Goal: Task Accomplishment & Management: Use online tool/utility

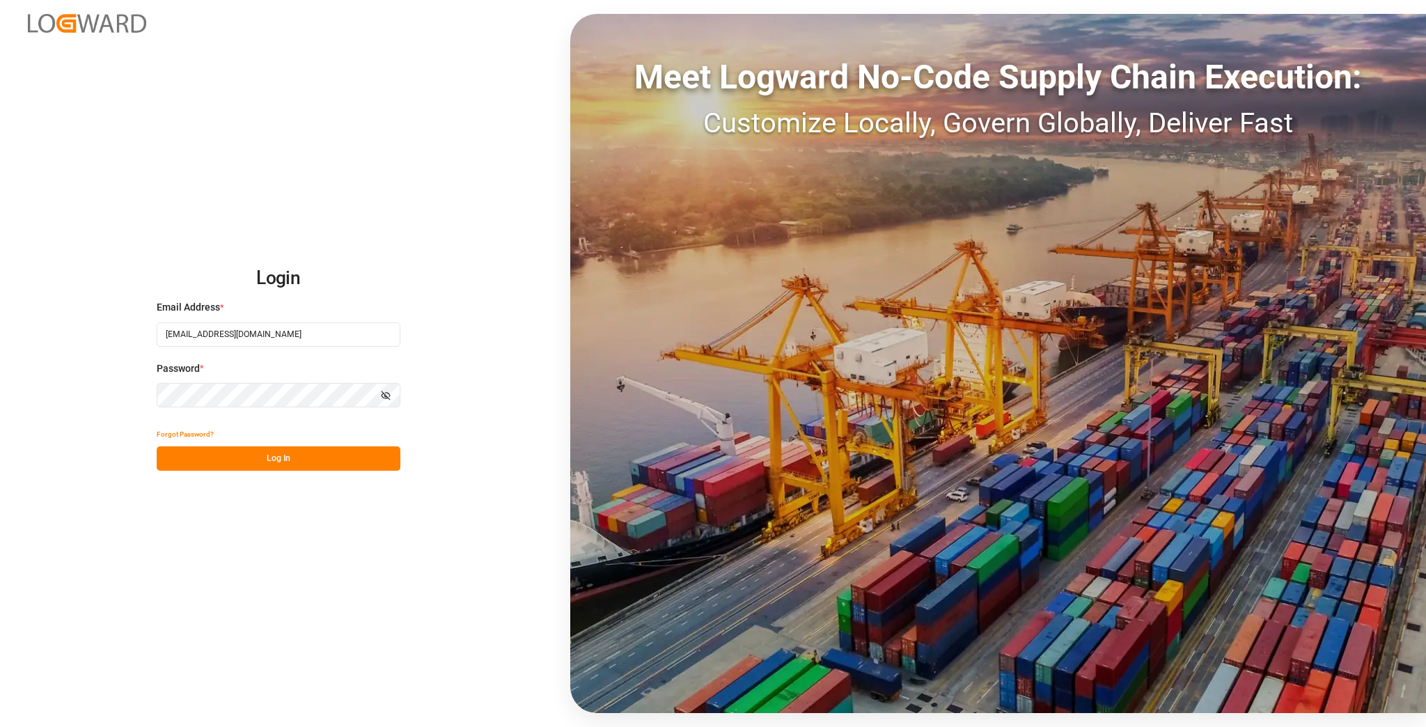
click at [288, 456] on button "Log In" at bounding box center [279, 458] width 244 height 24
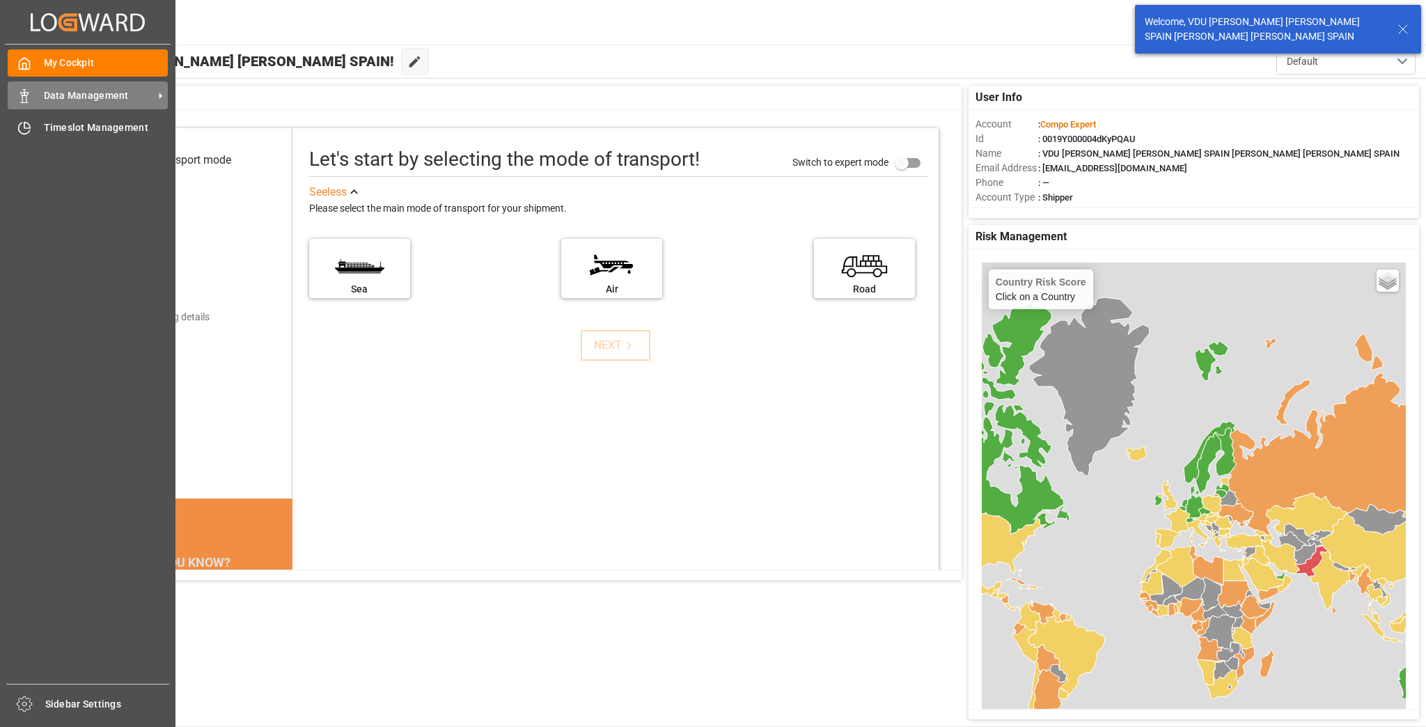
click at [70, 92] on span "Data Management" at bounding box center [99, 95] width 110 height 15
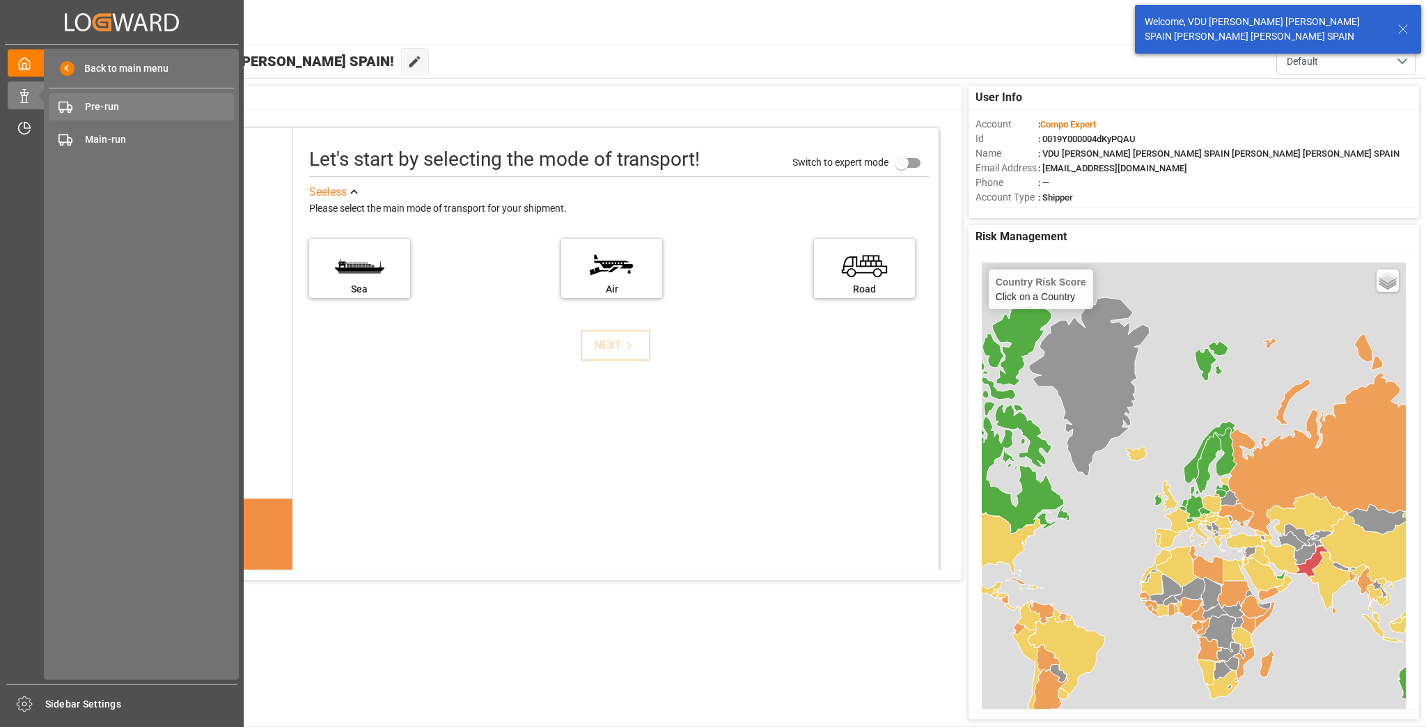
click at [131, 103] on span "Pre-run" at bounding box center [160, 107] width 150 height 15
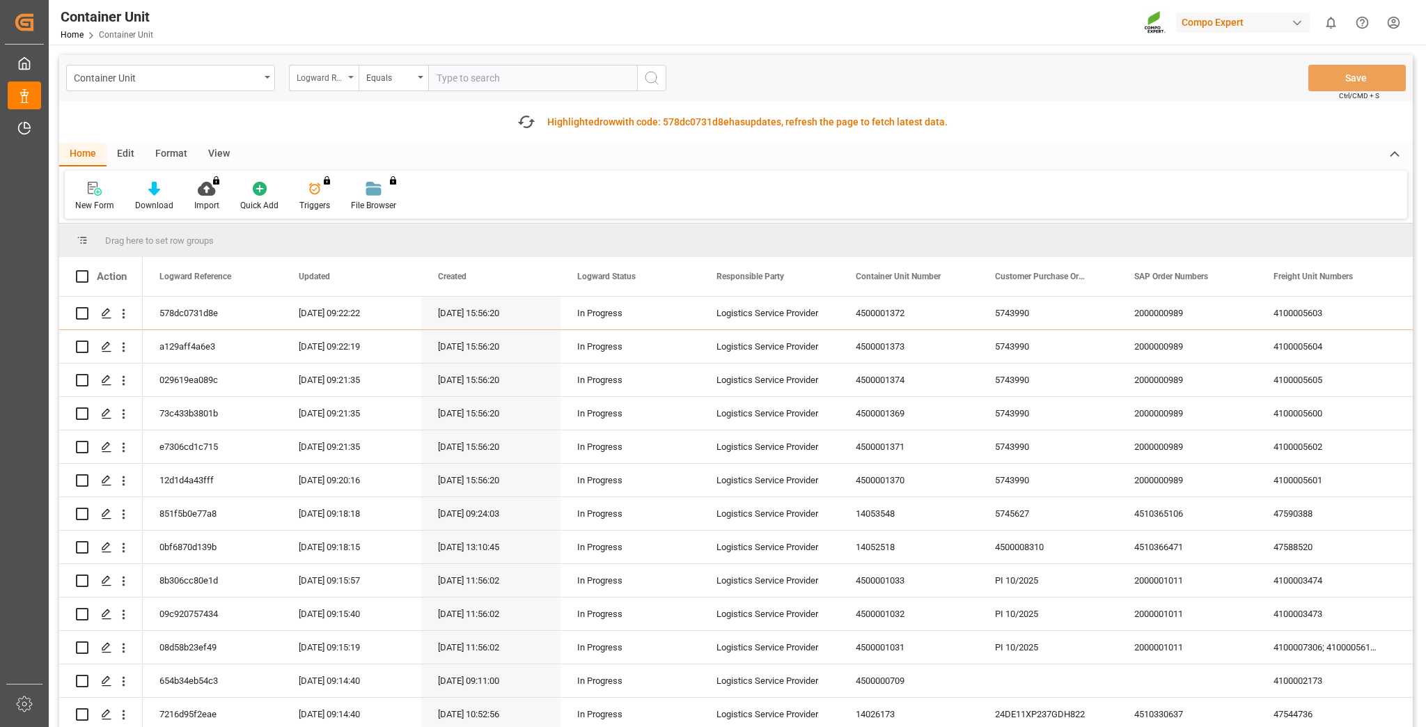
click at [322, 84] on div "Logward Reference" at bounding box center [320, 76] width 47 height 16
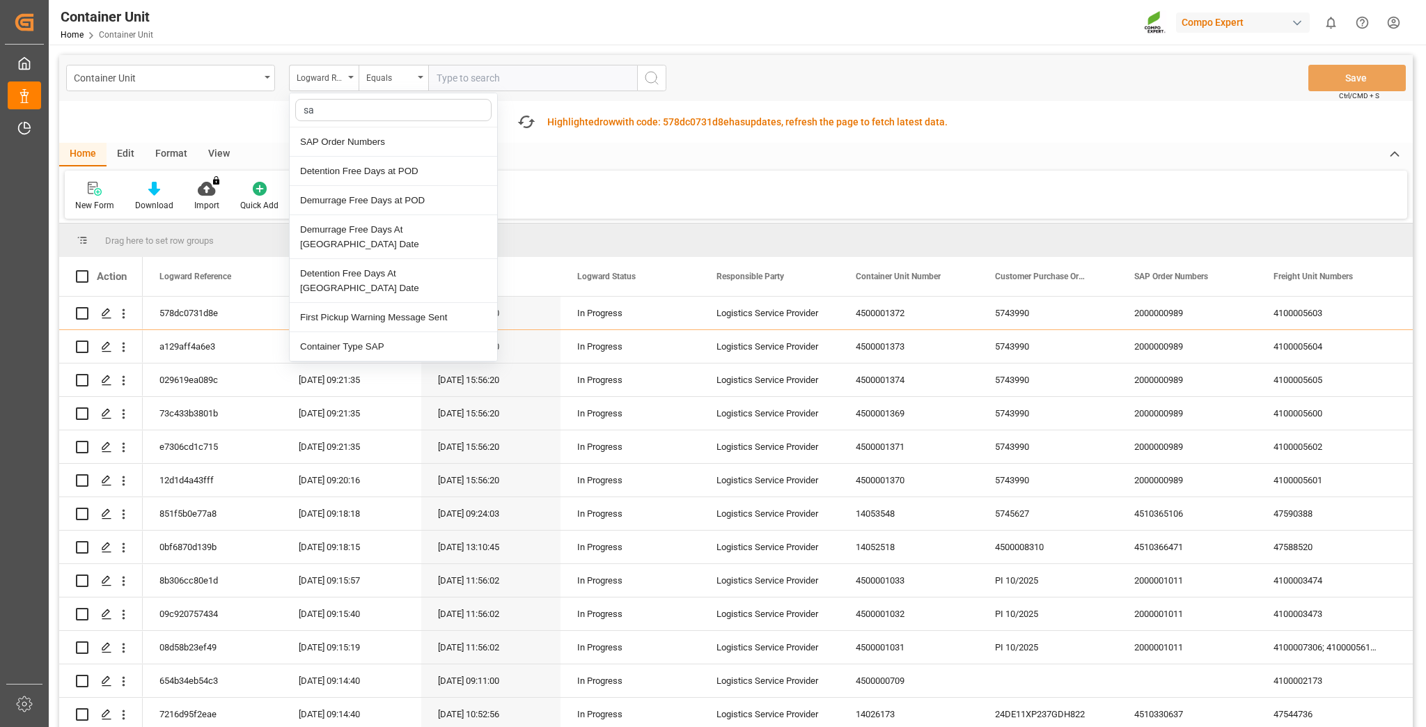
type input "sap"
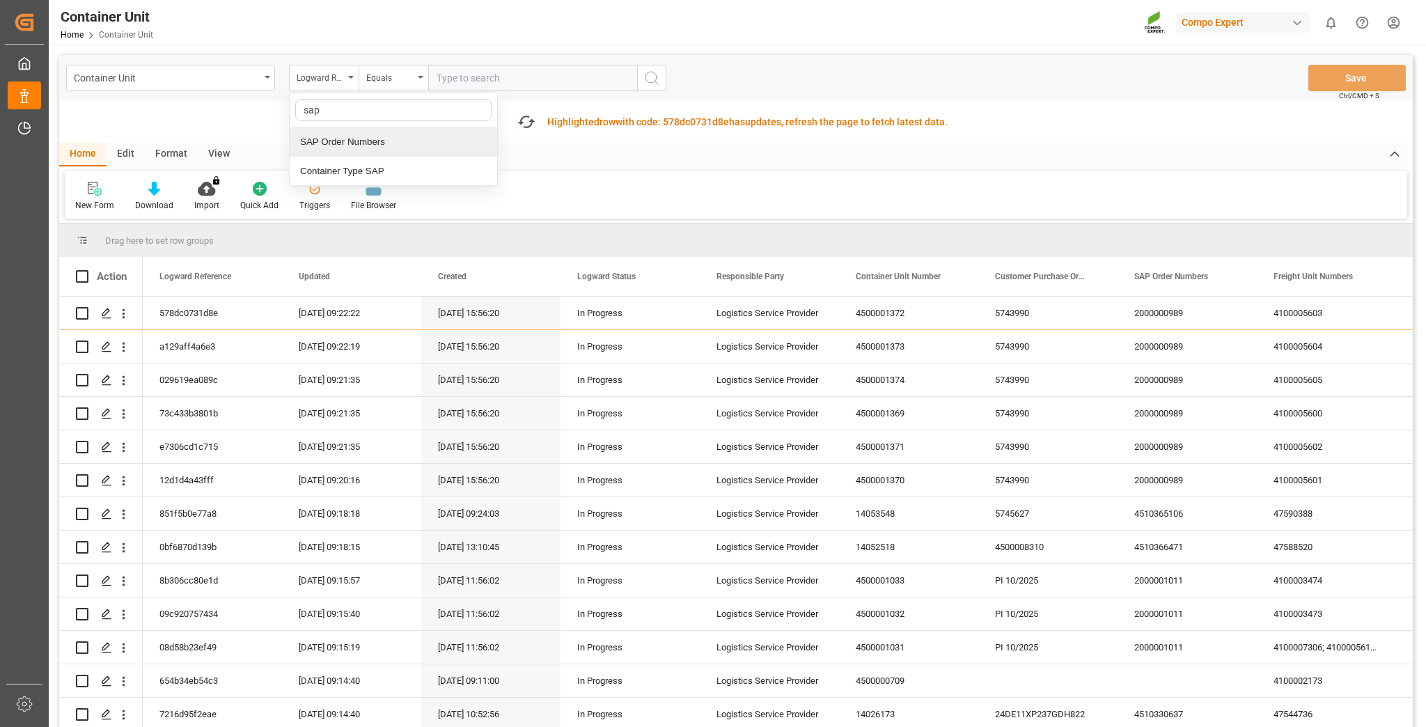
click at [345, 141] on div "SAP Order Numbers" at bounding box center [394, 141] width 208 height 29
click at [389, 84] on div "Equals" at bounding box center [389, 76] width 47 height 16
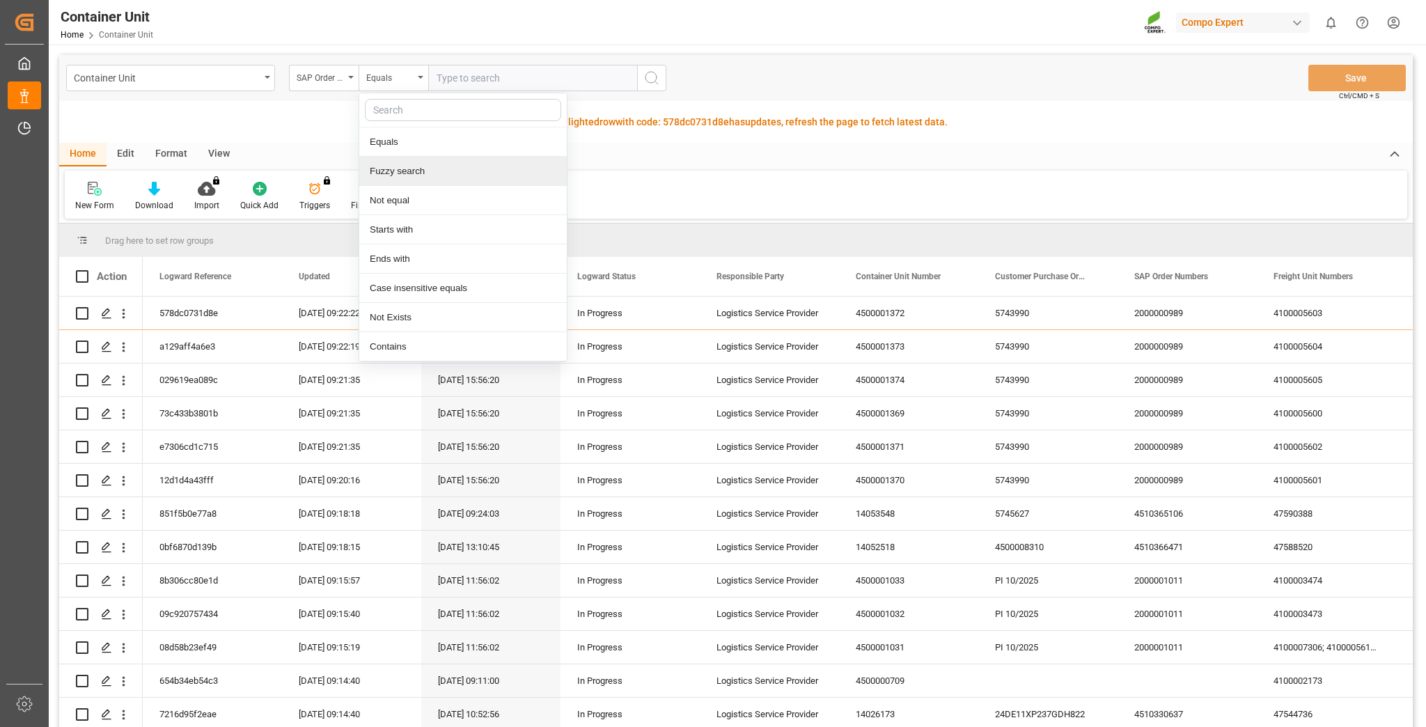
click at [405, 169] on div "Fuzzy search" at bounding box center [463, 171] width 208 height 29
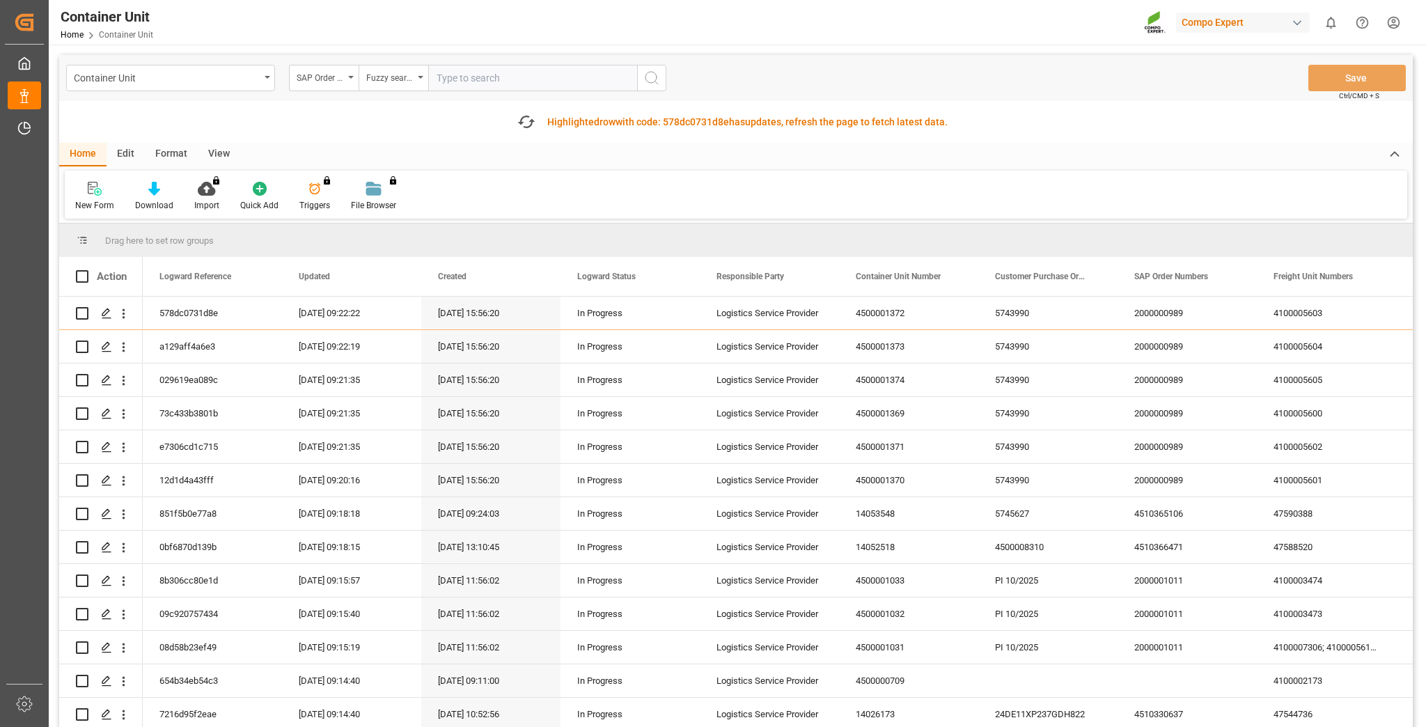
click at [471, 81] on input "text" at bounding box center [532, 78] width 209 height 26
paste input "4510363911"
type input "4510363911;"
click at [646, 79] on circle "search button" at bounding box center [651, 77] width 11 height 11
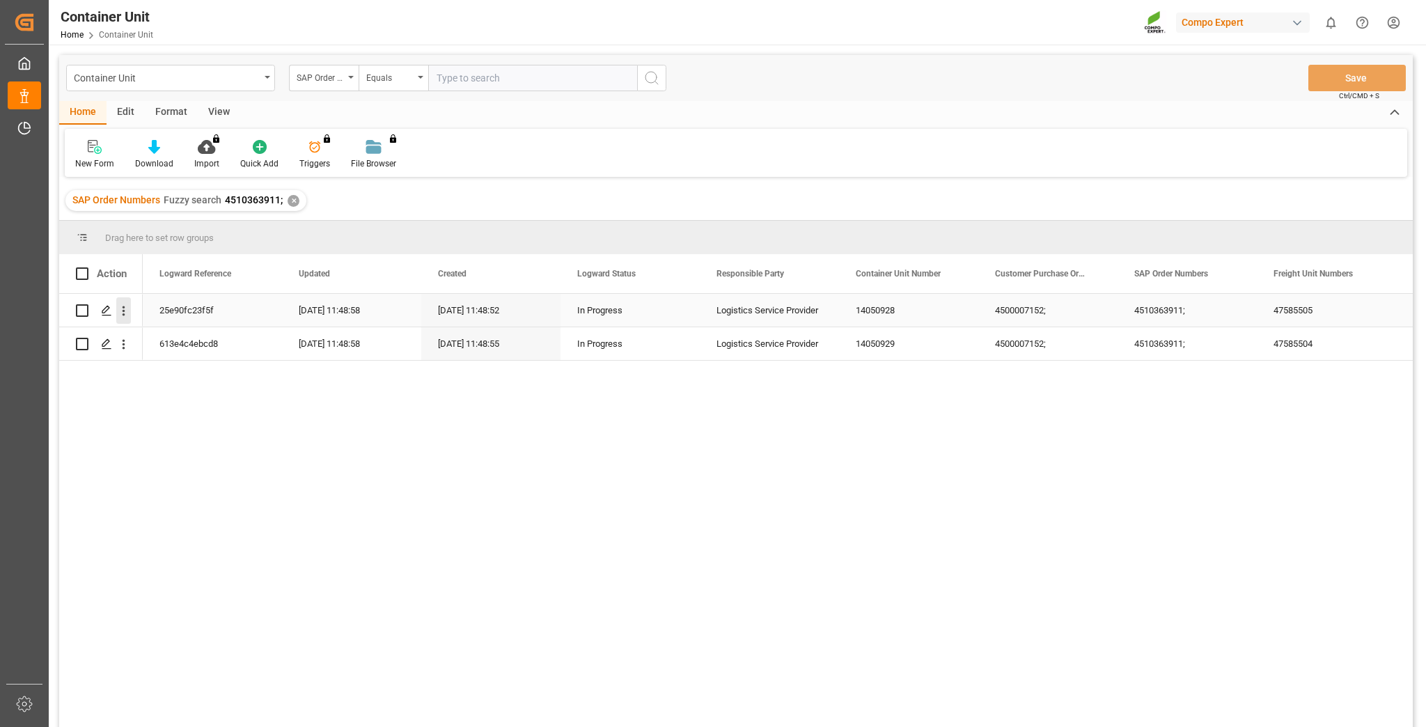
click at [130, 313] on icon "open menu" at bounding box center [123, 311] width 15 height 15
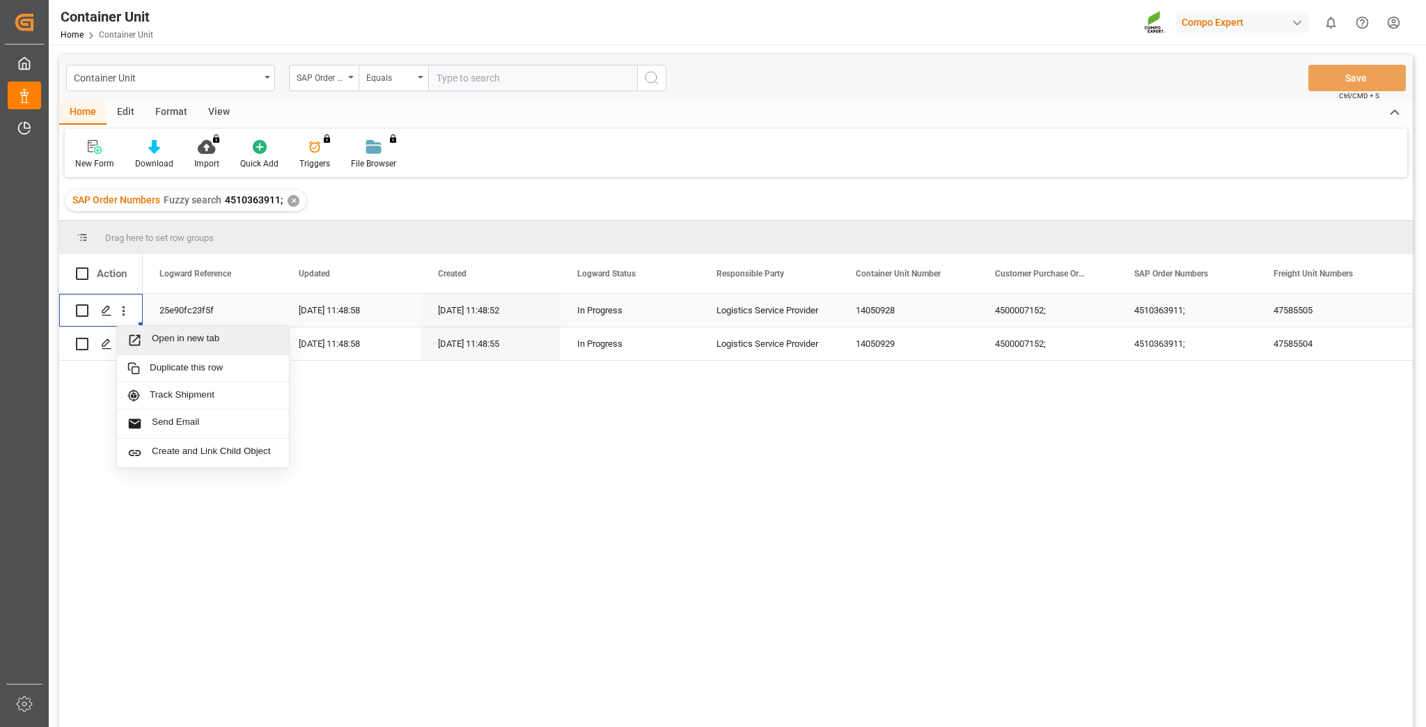
click at [162, 334] on span "Open in new tab" at bounding box center [215, 340] width 127 height 15
click at [127, 346] on icon "open menu" at bounding box center [123, 344] width 15 height 15
click at [162, 363] on div "Open in new tab" at bounding box center [203, 373] width 172 height 29
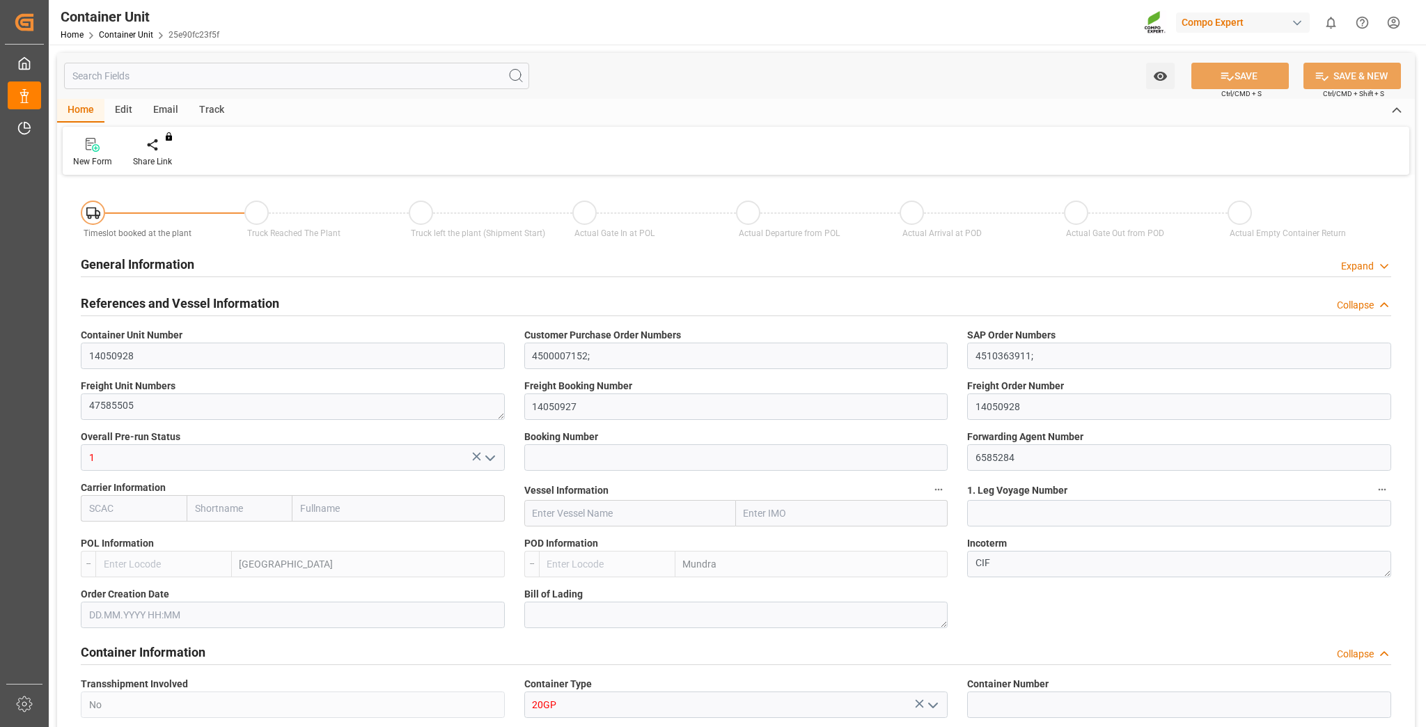
type input "ESVLC"
type input "INMUN"
type input "0"
type input "40"
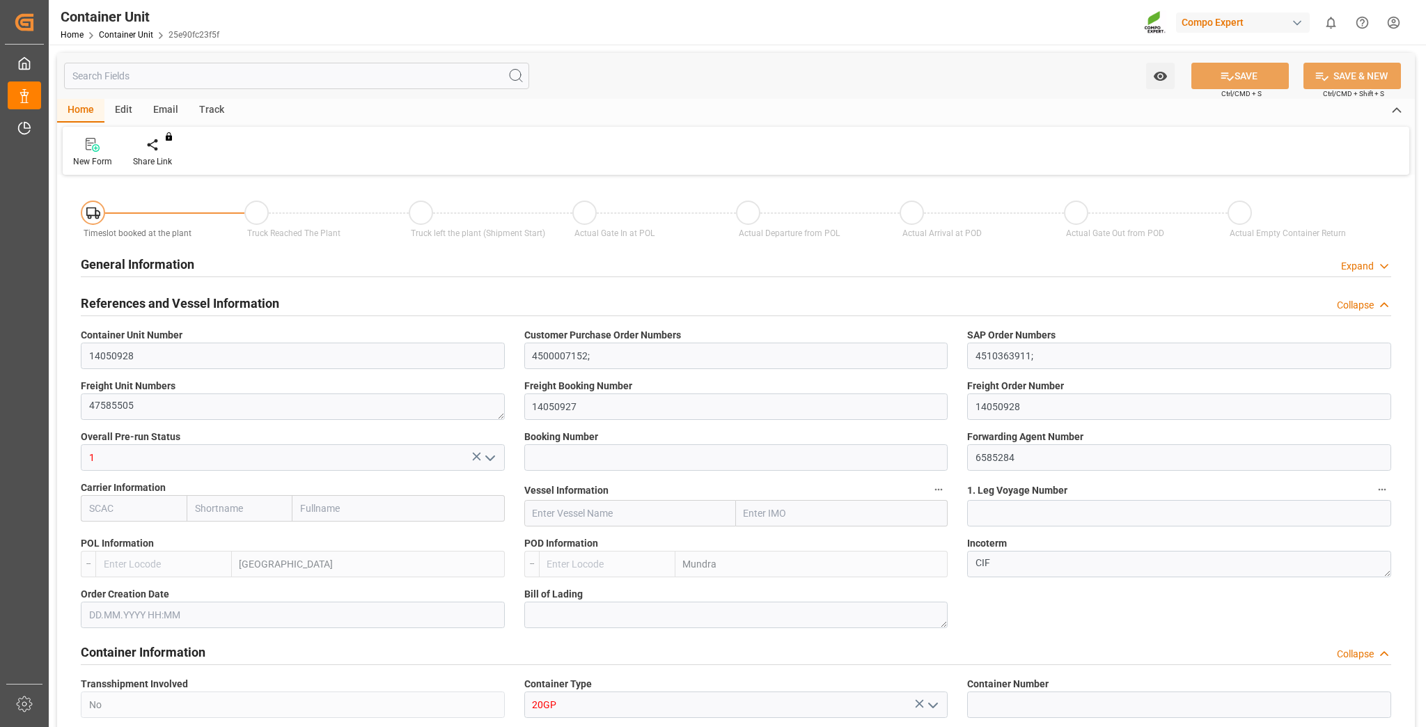
type input "24576"
type input "[DATE] 11:48"
type input "10.10.2025"
click at [167, 159] on div "Create Timeslot" at bounding box center [162, 161] width 59 height 13
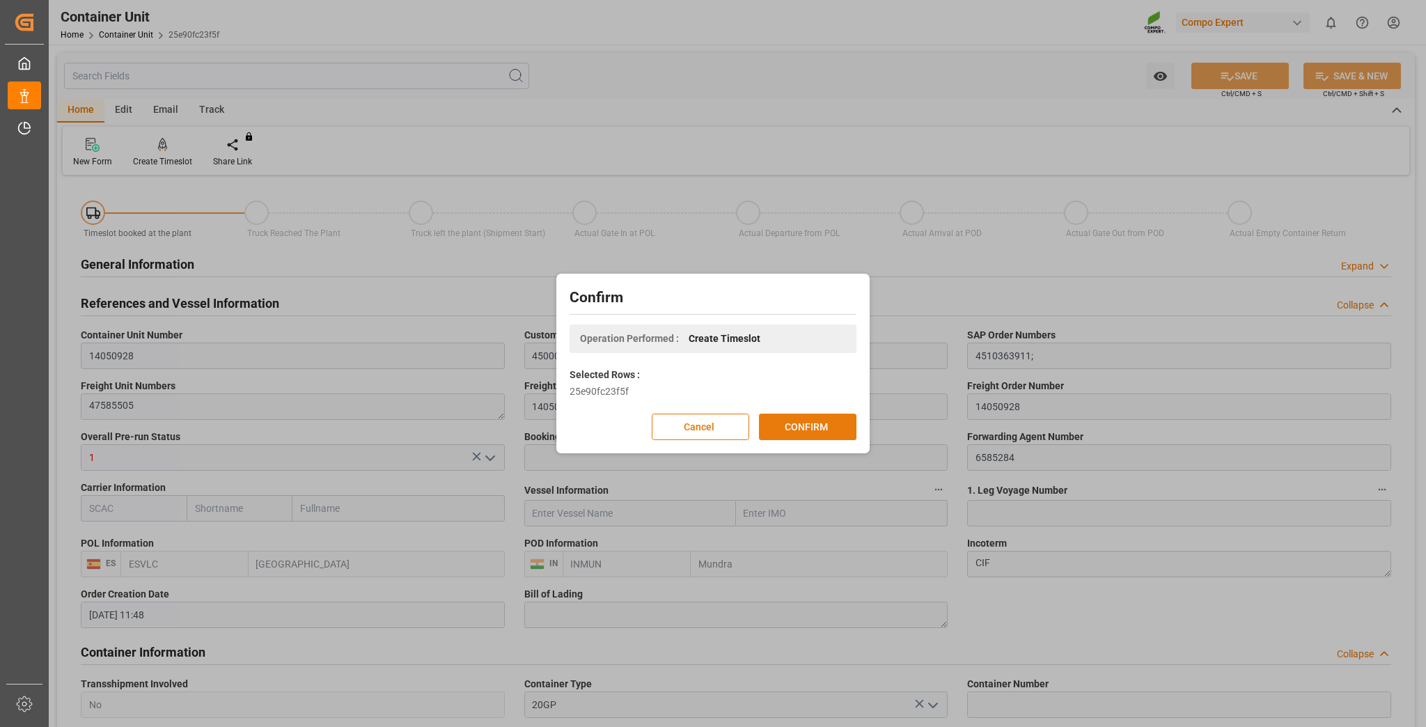
click at [836, 429] on button "CONFIRM" at bounding box center [807, 427] width 97 height 26
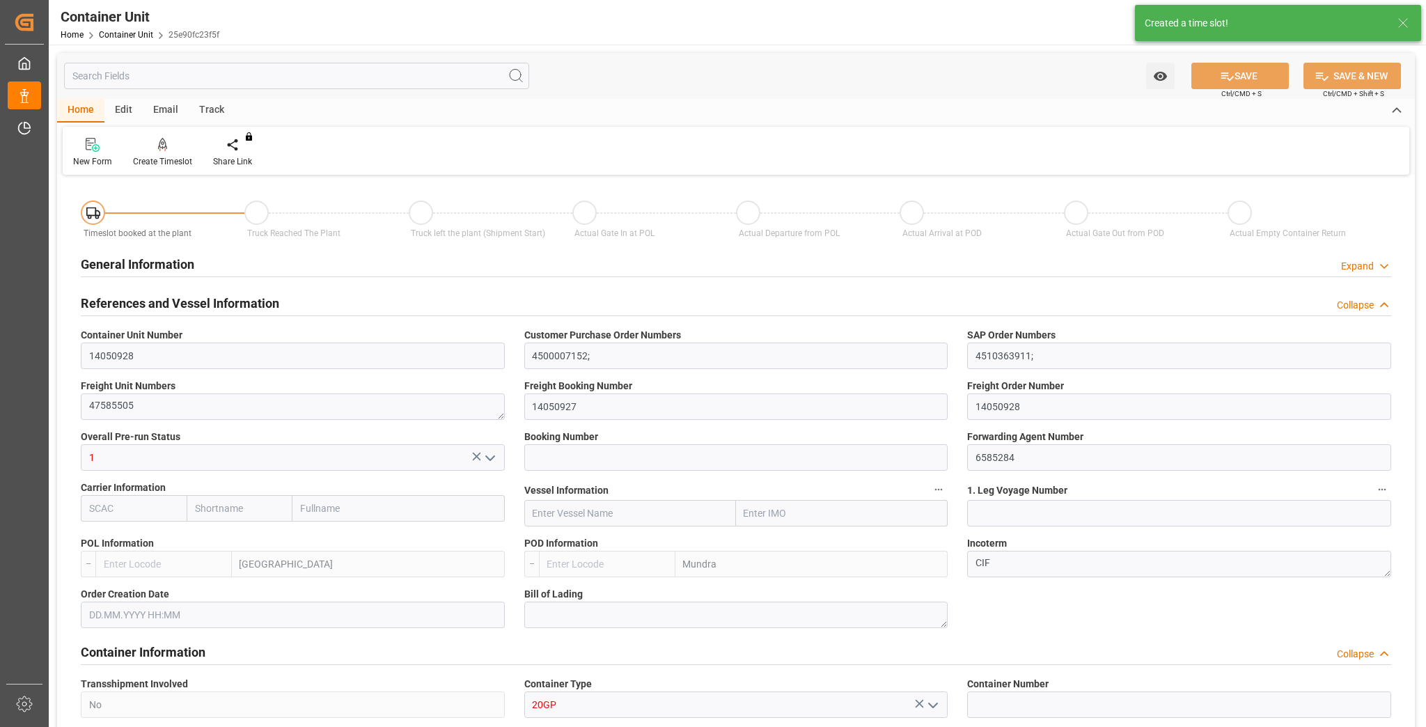
type input "ESVLC"
type input "INMUN"
type input "7"
type input "0"
type input "7"
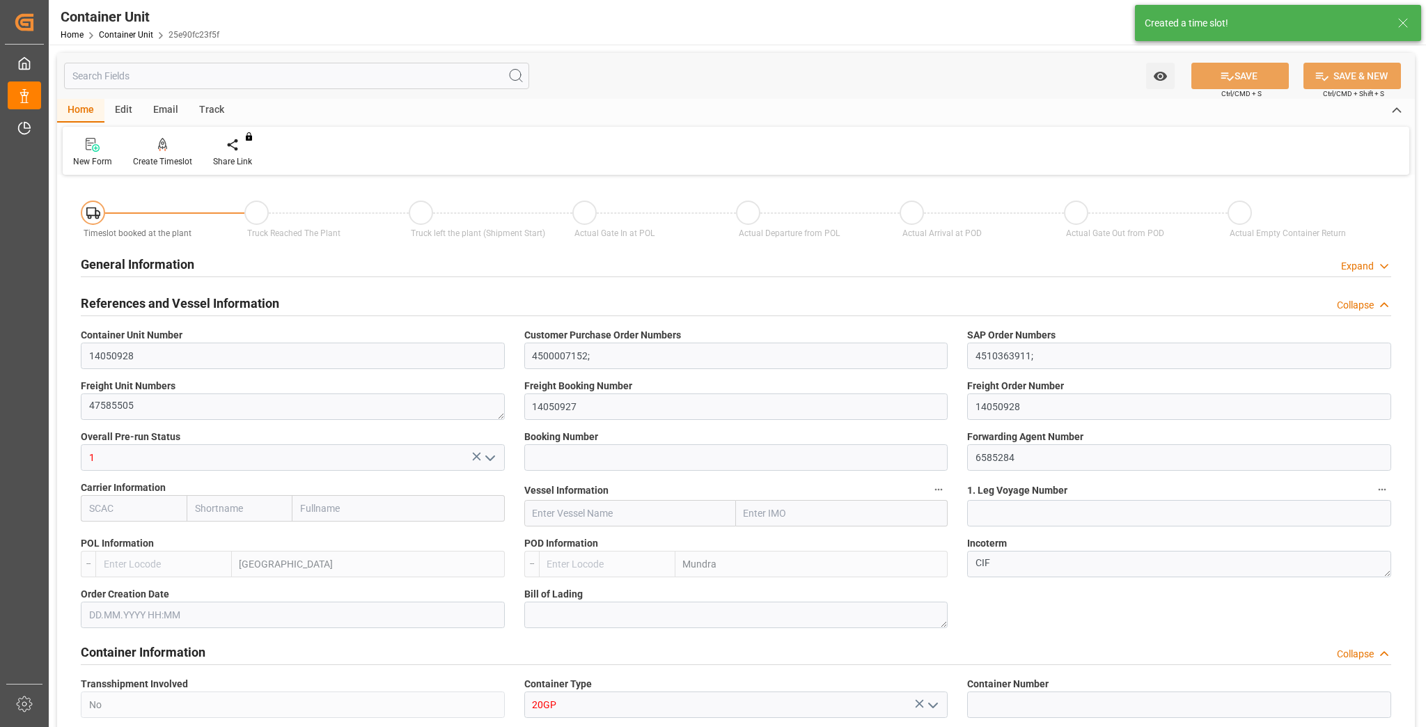
type input "0"
type input "40"
type input "24576"
type input "[DATE] 11:48"
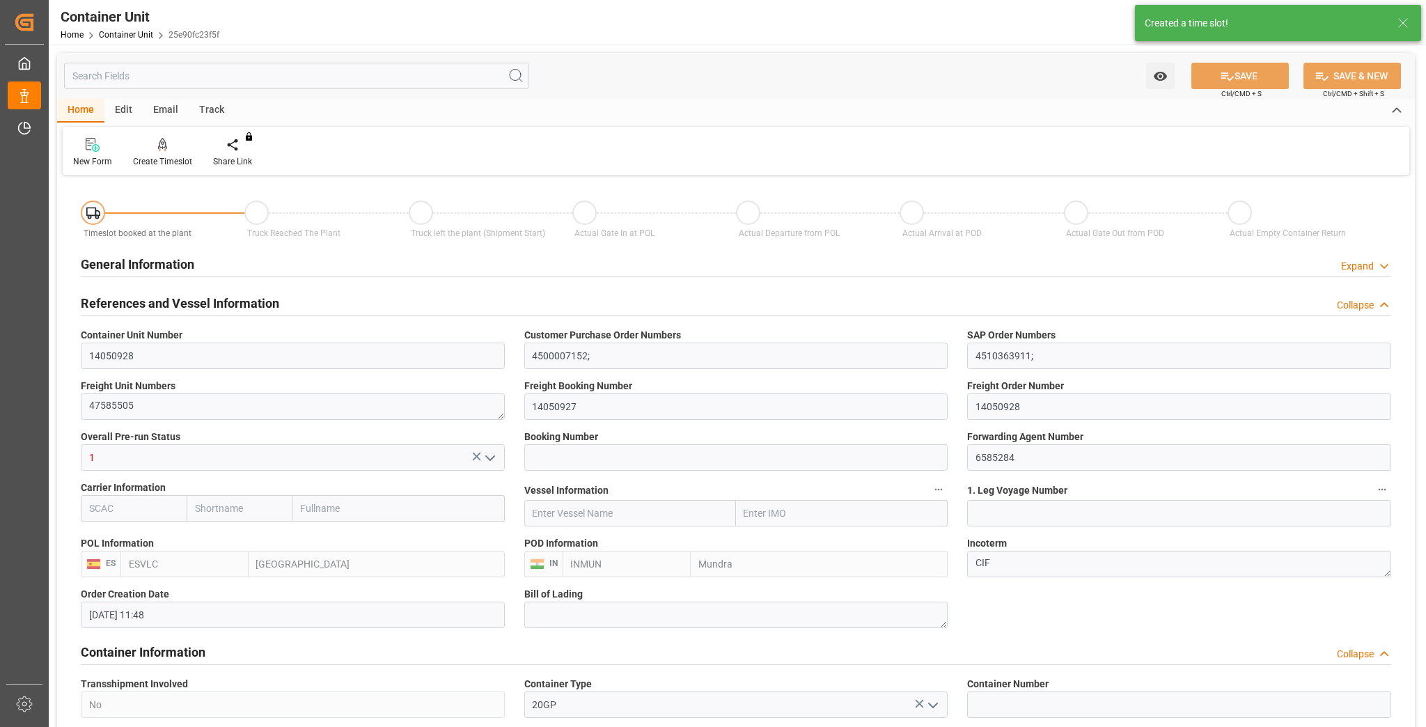
type input "[DATE]"
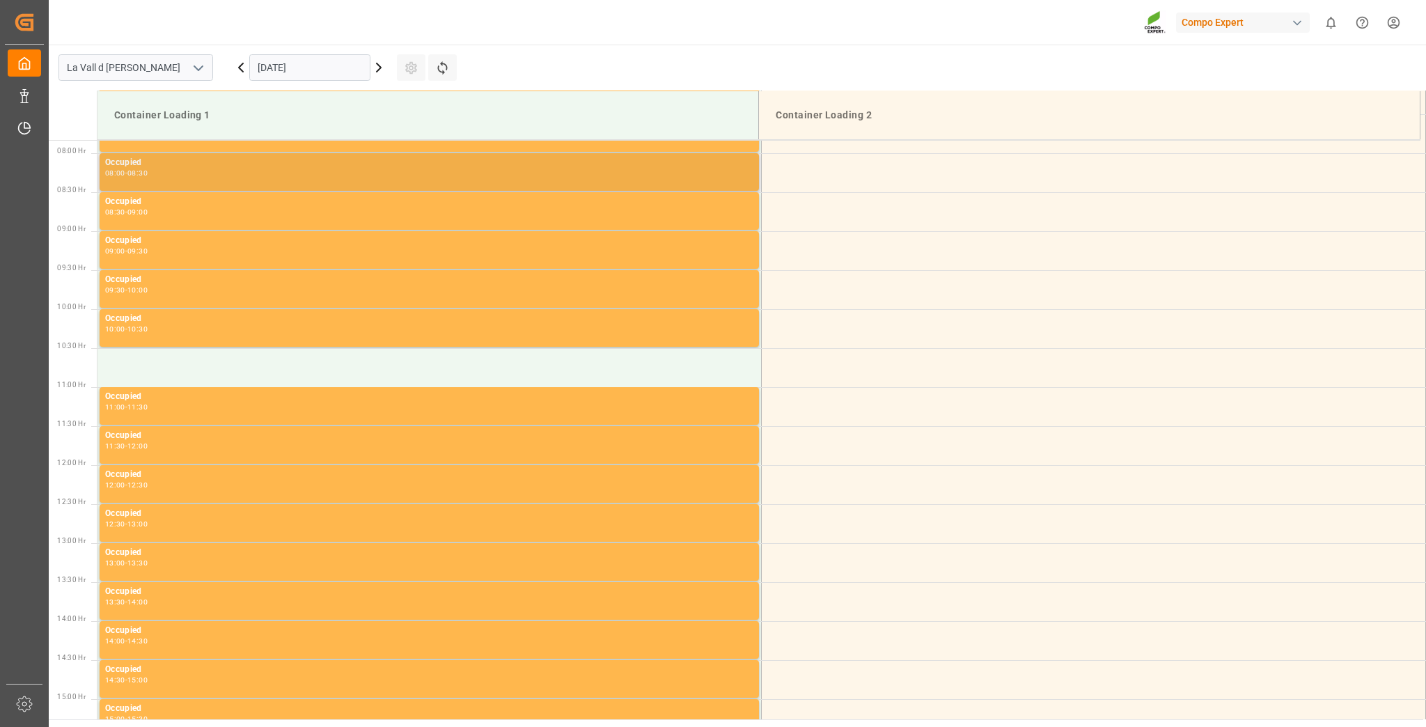
scroll to position [615, 0]
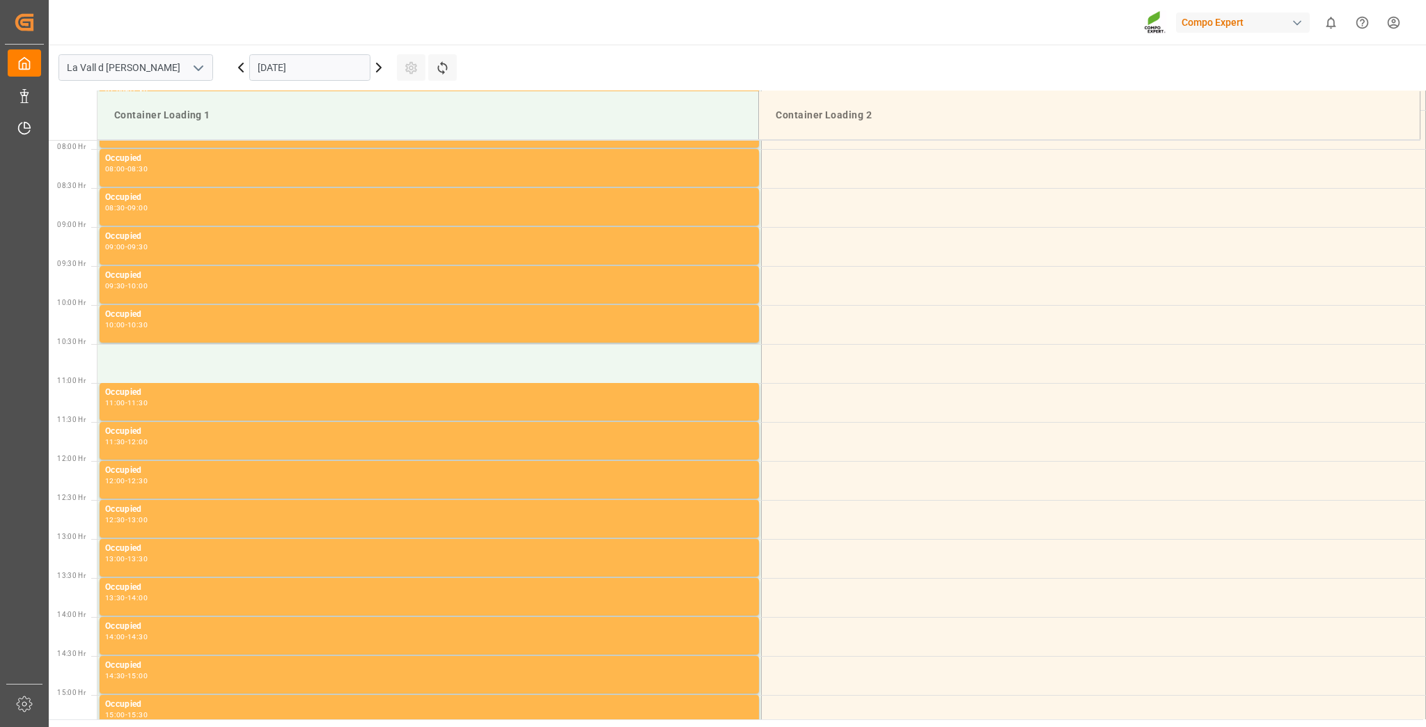
click at [320, 70] on input "[DATE]" at bounding box center [309, 67] width 121 height 26
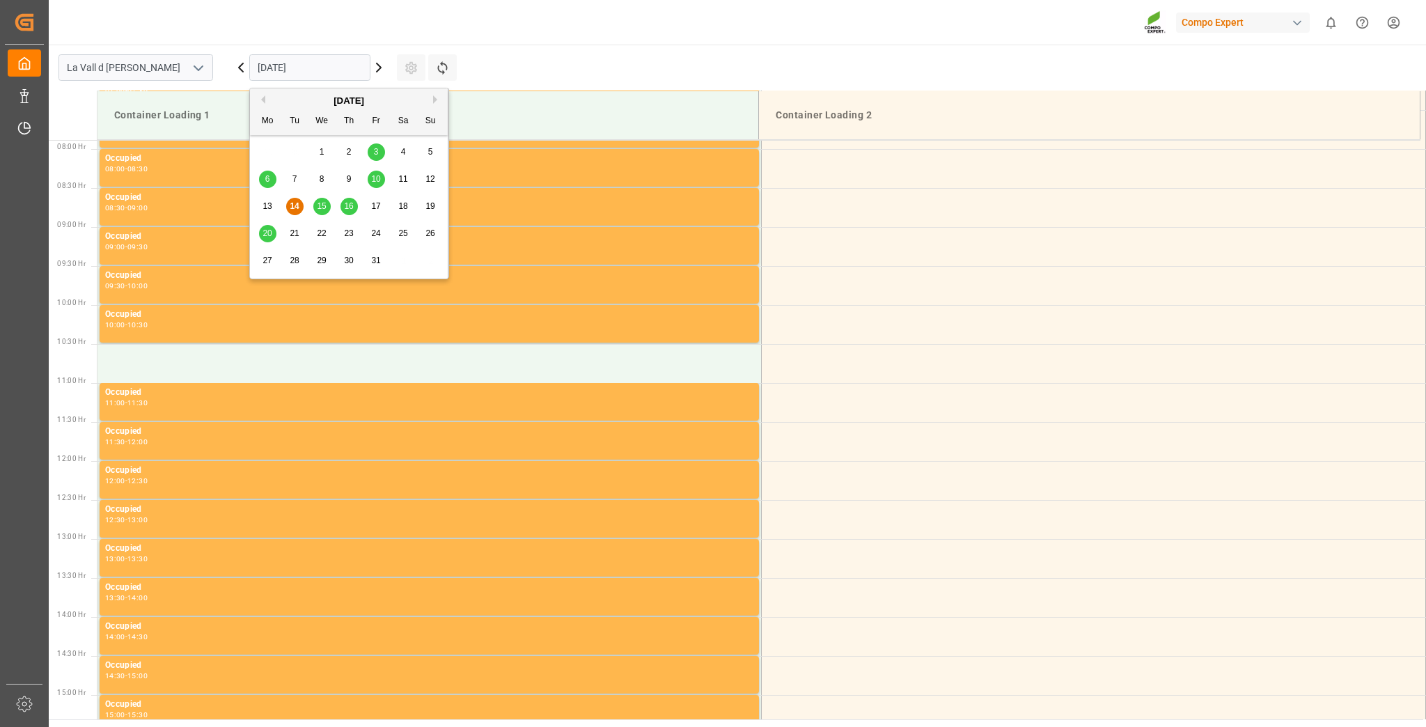
click at [322, 234] on span "22" at bounding box center [321, 233] width 9 height 10
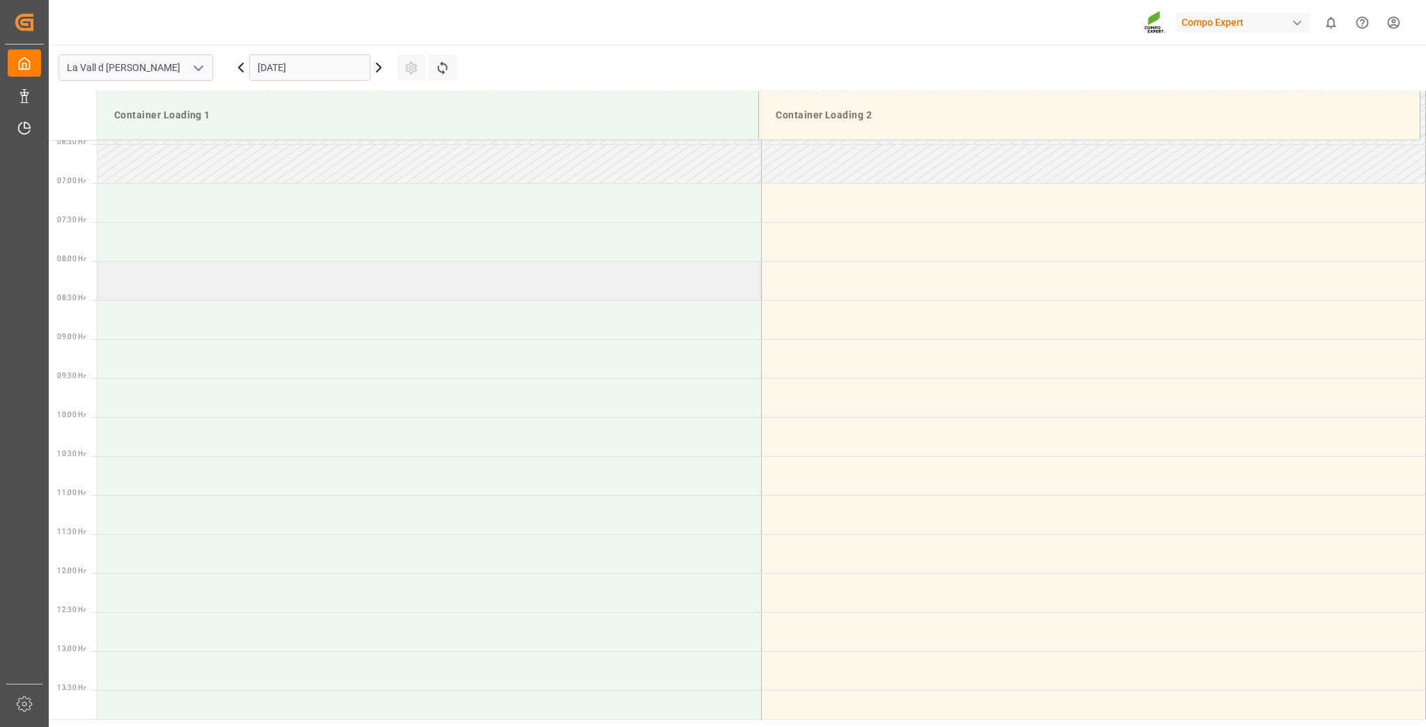
scroll to position [504, 0]
click at [169, 284] on td at bounding box center [429, 279] width 664 height 39
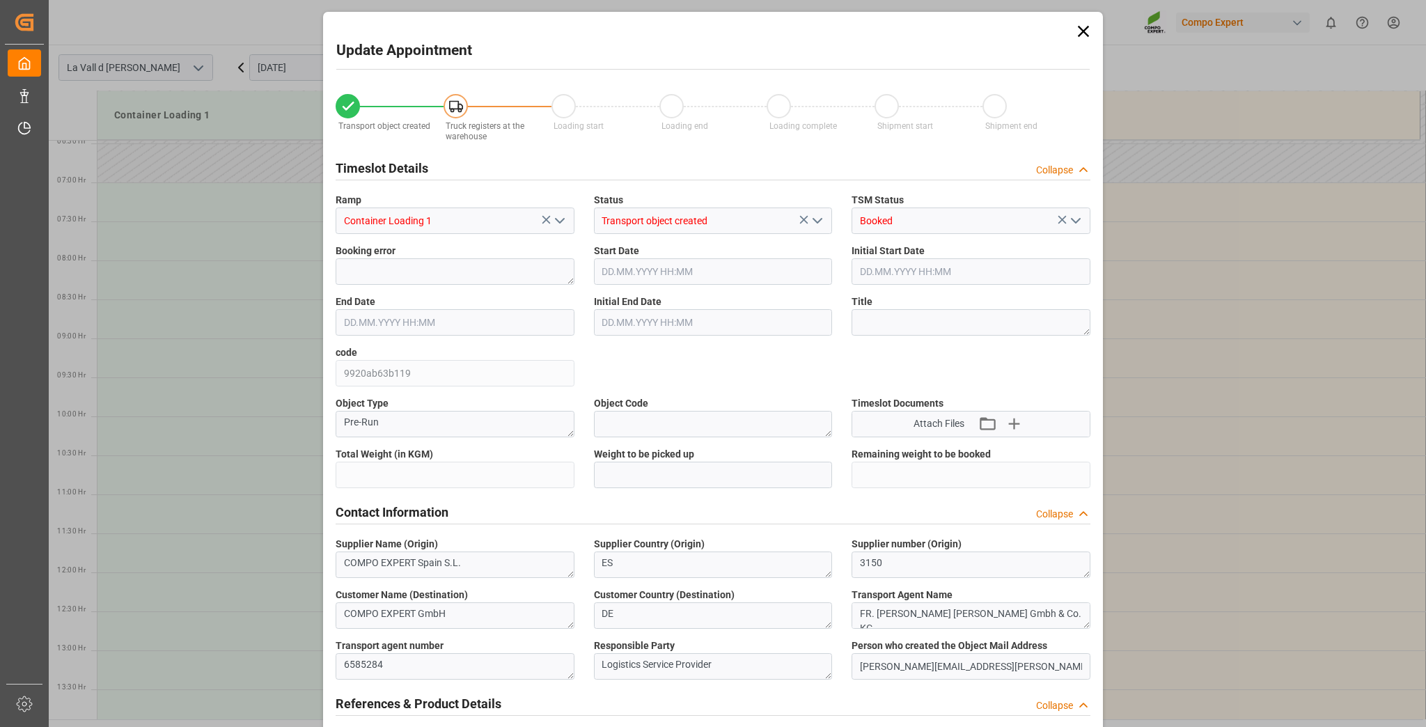
type input "24576"
type input "40"
type input "22.10.2025 08:00"
type input "22.10.2025 08:30"
type input "[DATE] 11:48"
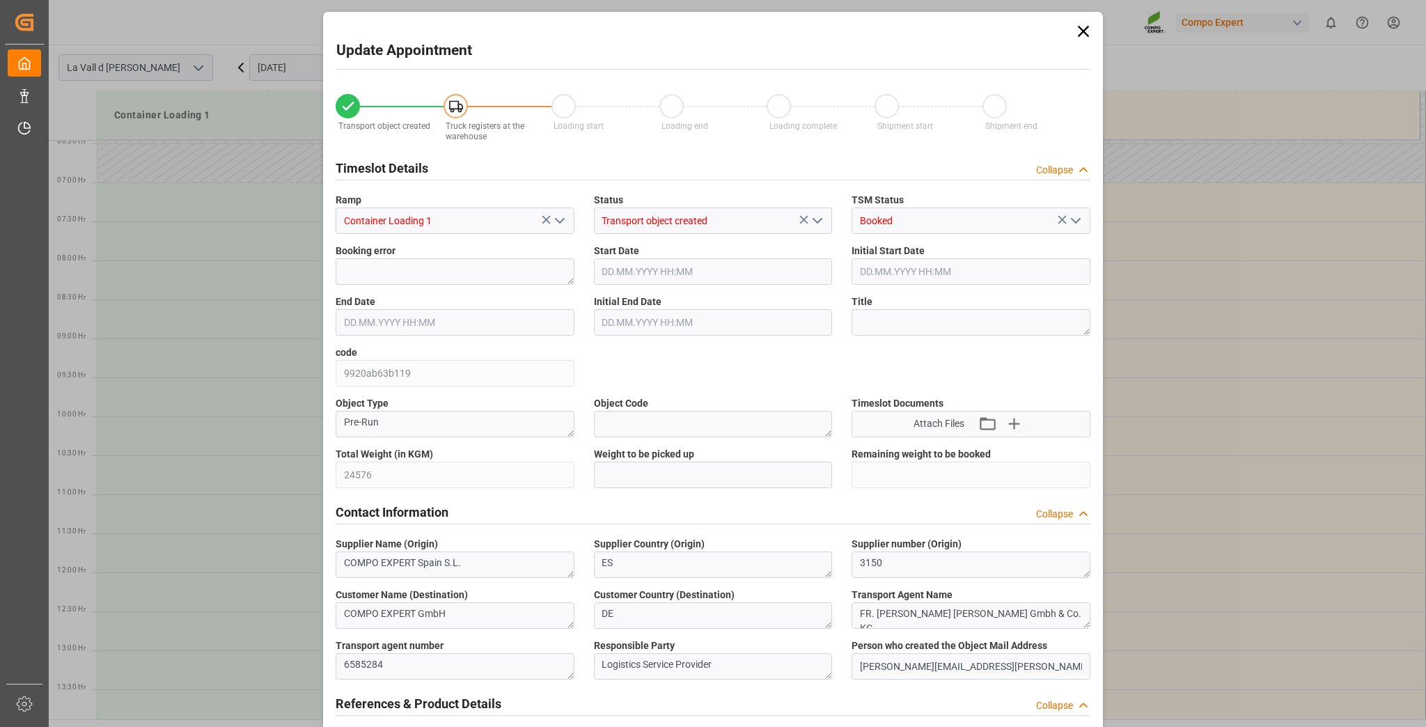
type input "14.10.2025 07:23"
click at [620, 481] on input "text" at bounding box center [713, 475] width 239 height 26
paste input "24576"
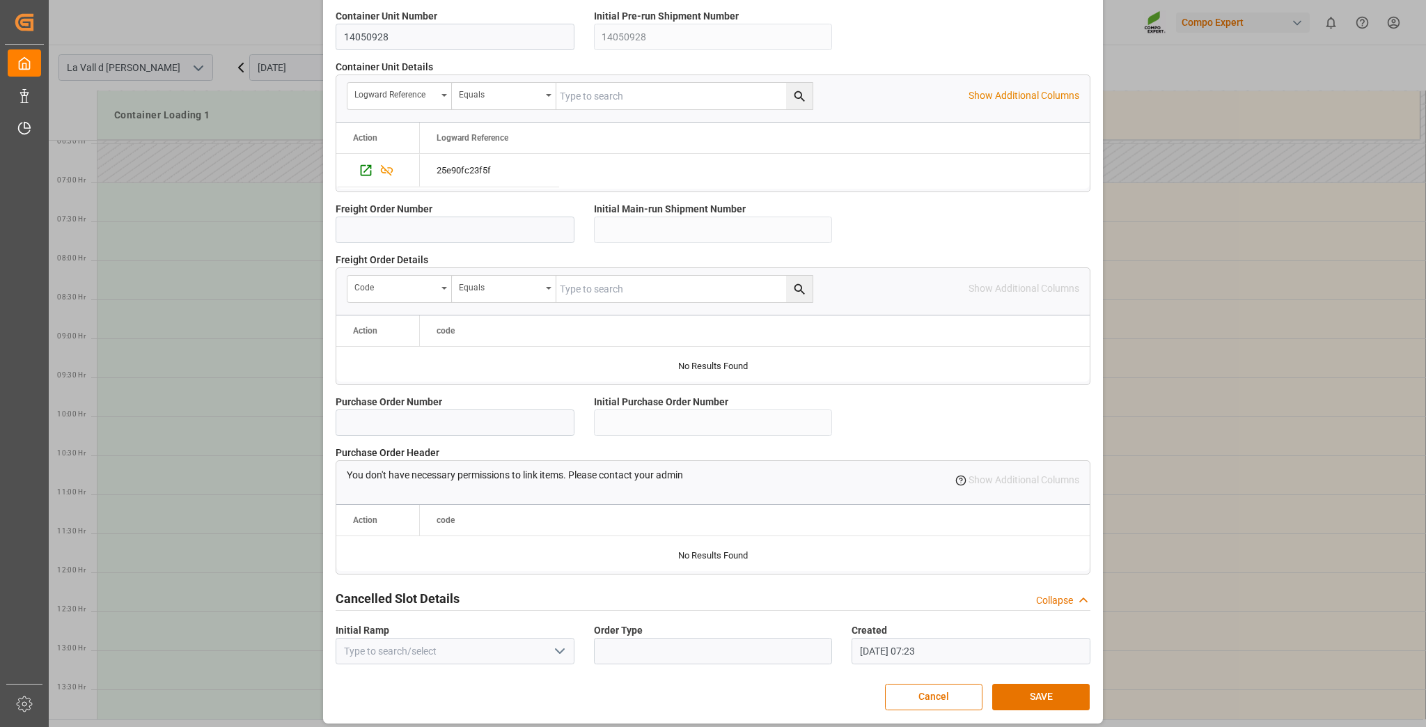
scroll to position [1109, 0]
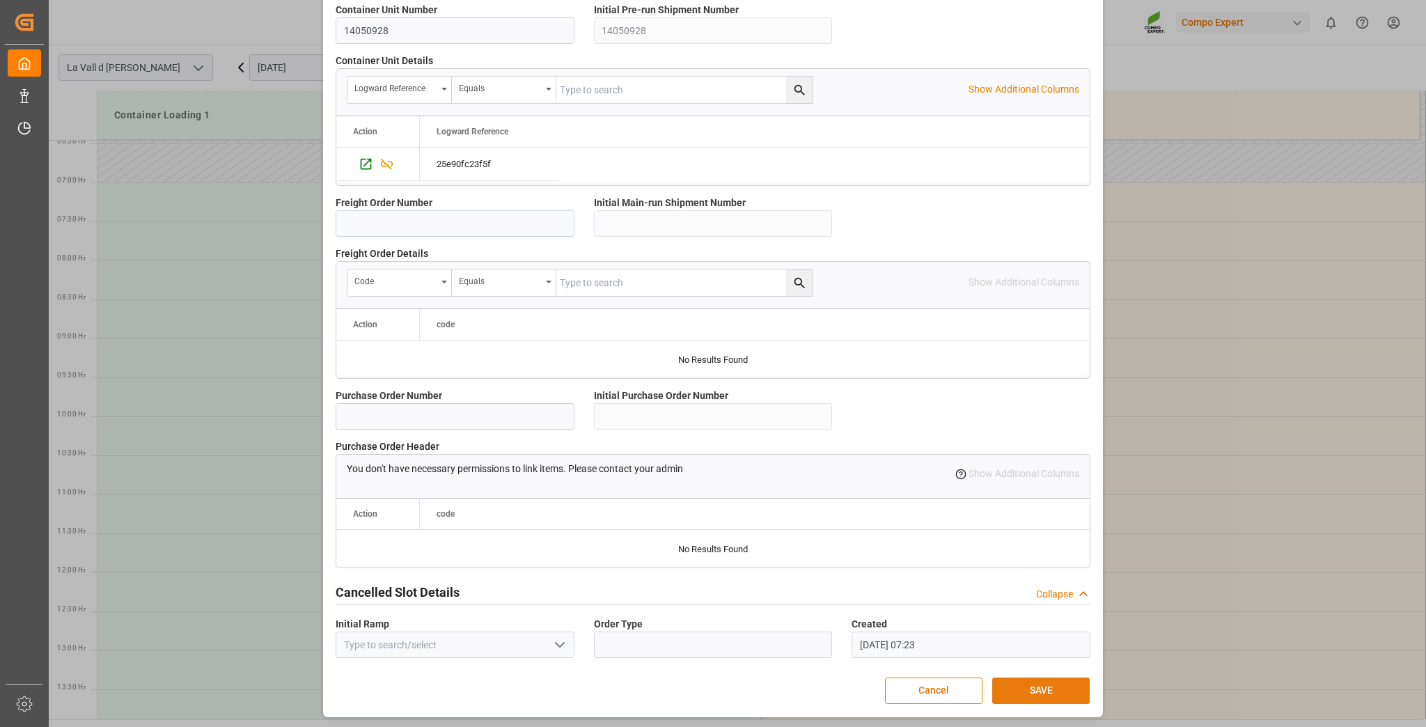
type input "24576"
click at [1071, 692] on button "SAVE" at bounding box center [1040, 691] width 97 height 26
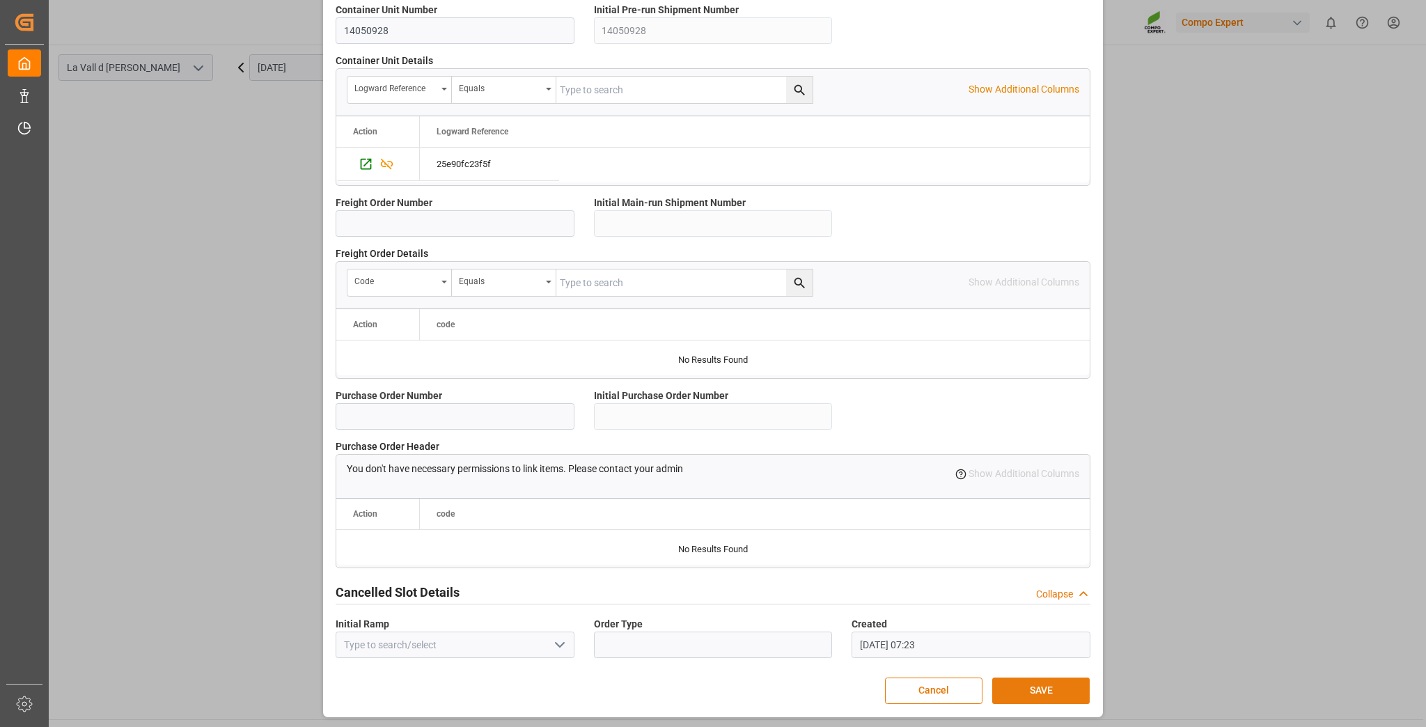
click at [1047, 692] on button "SAVE" at bounding box center [1040, 691] width 97 height 26
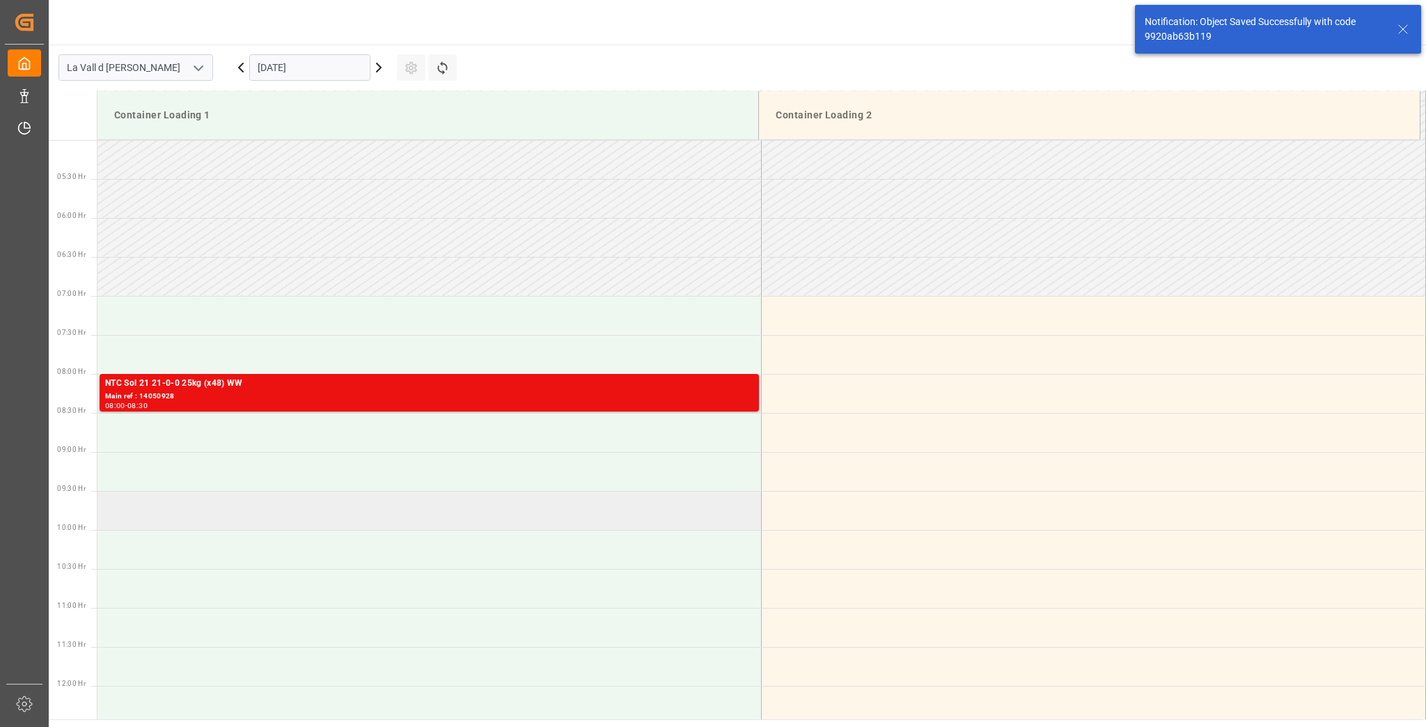
scroll to position [557, 0]
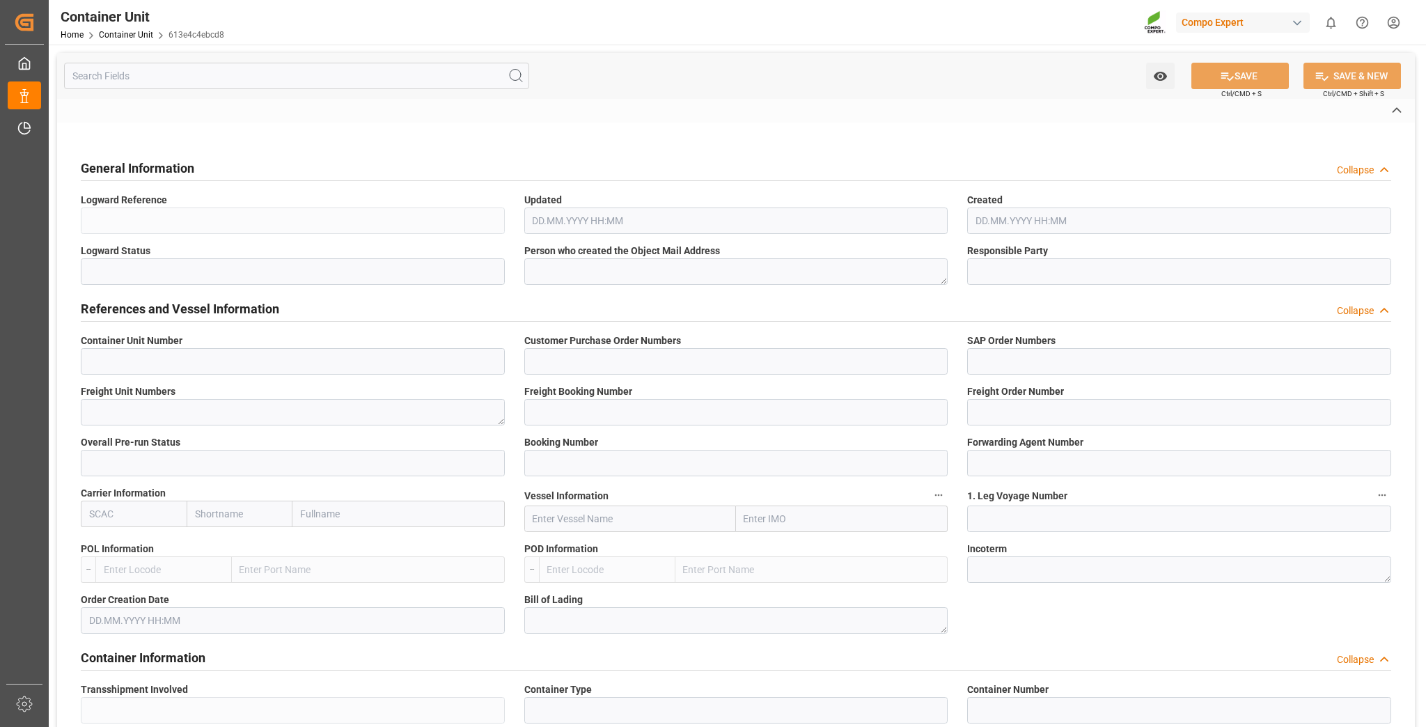
type input "14050929"
type input "4500007152"
type input "4510363911"
type textarea "47585504"
type input "14050927"
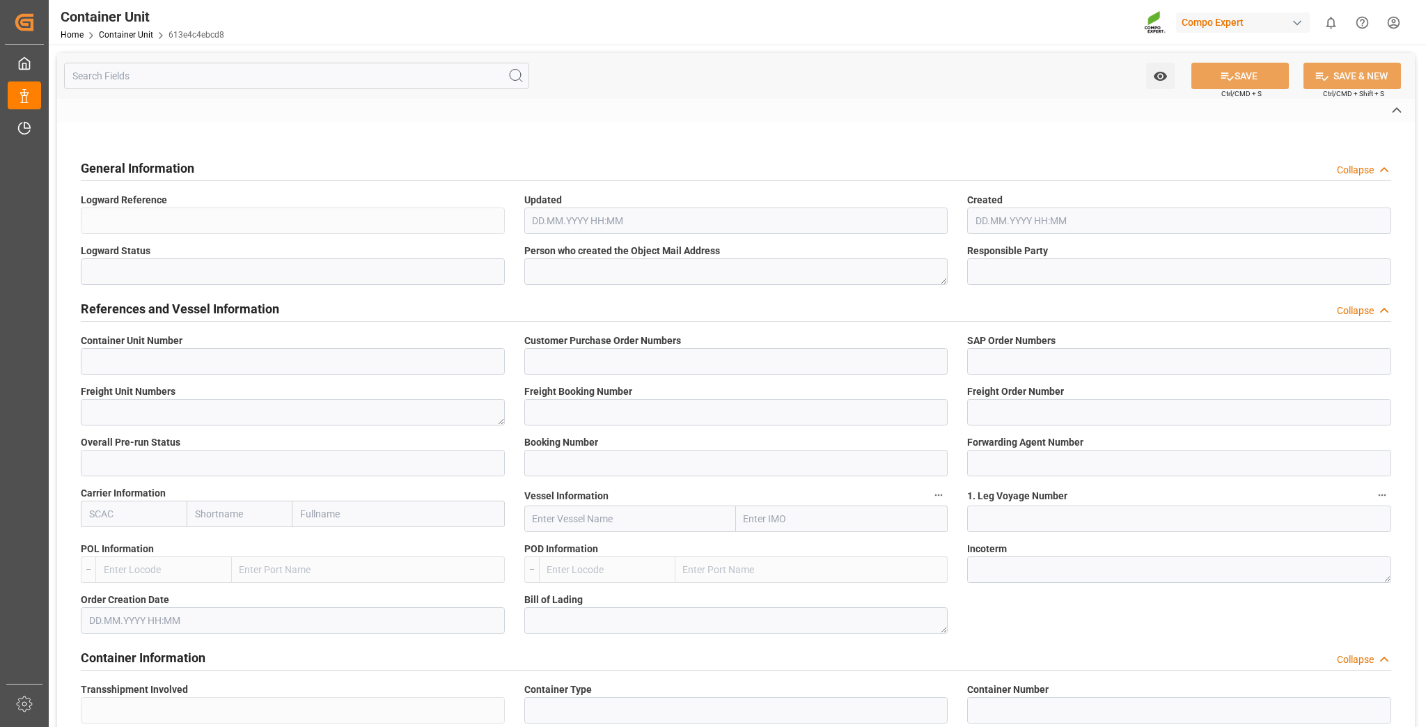
type input "14050929"
type input "1"
type input "6585284"
type input "Valencia"
type input "Mundra"
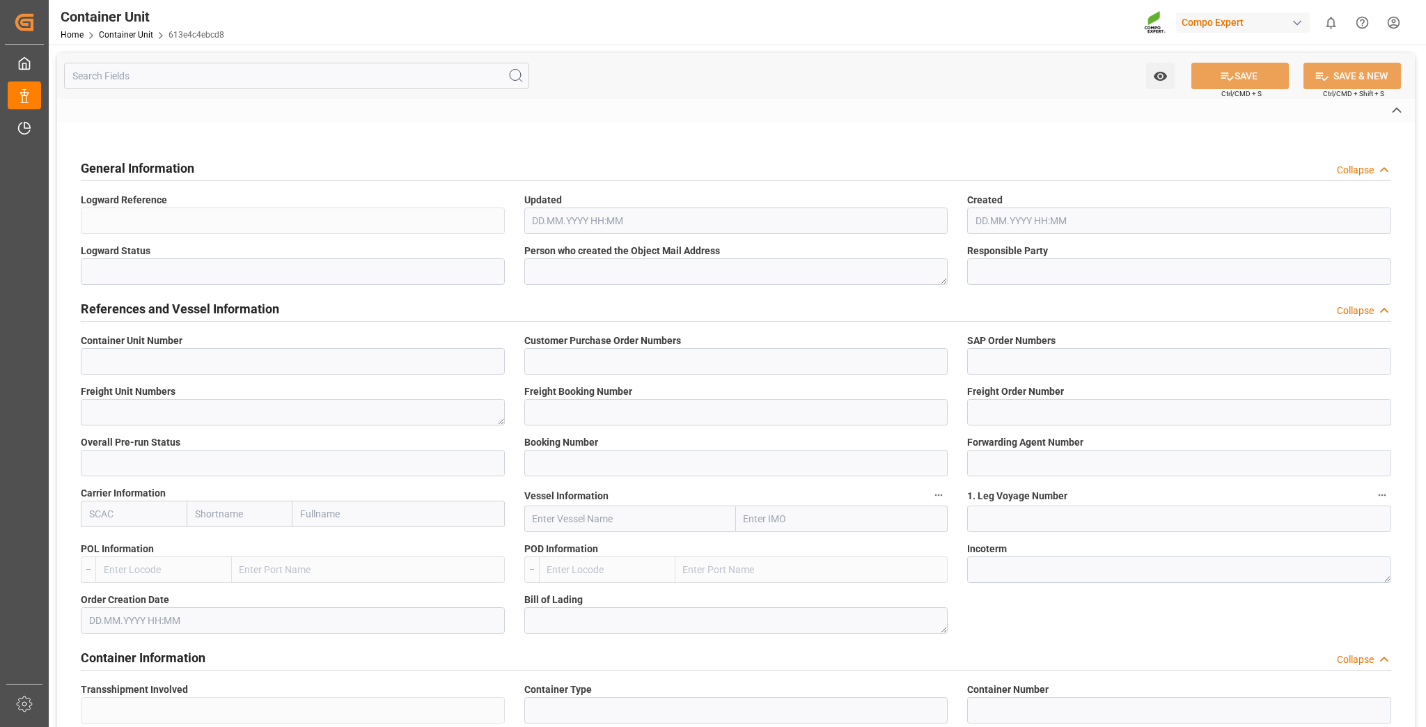
type textarea "CIF"
type input "No"
type input "20GP"
type input "2"
type textarea "30"
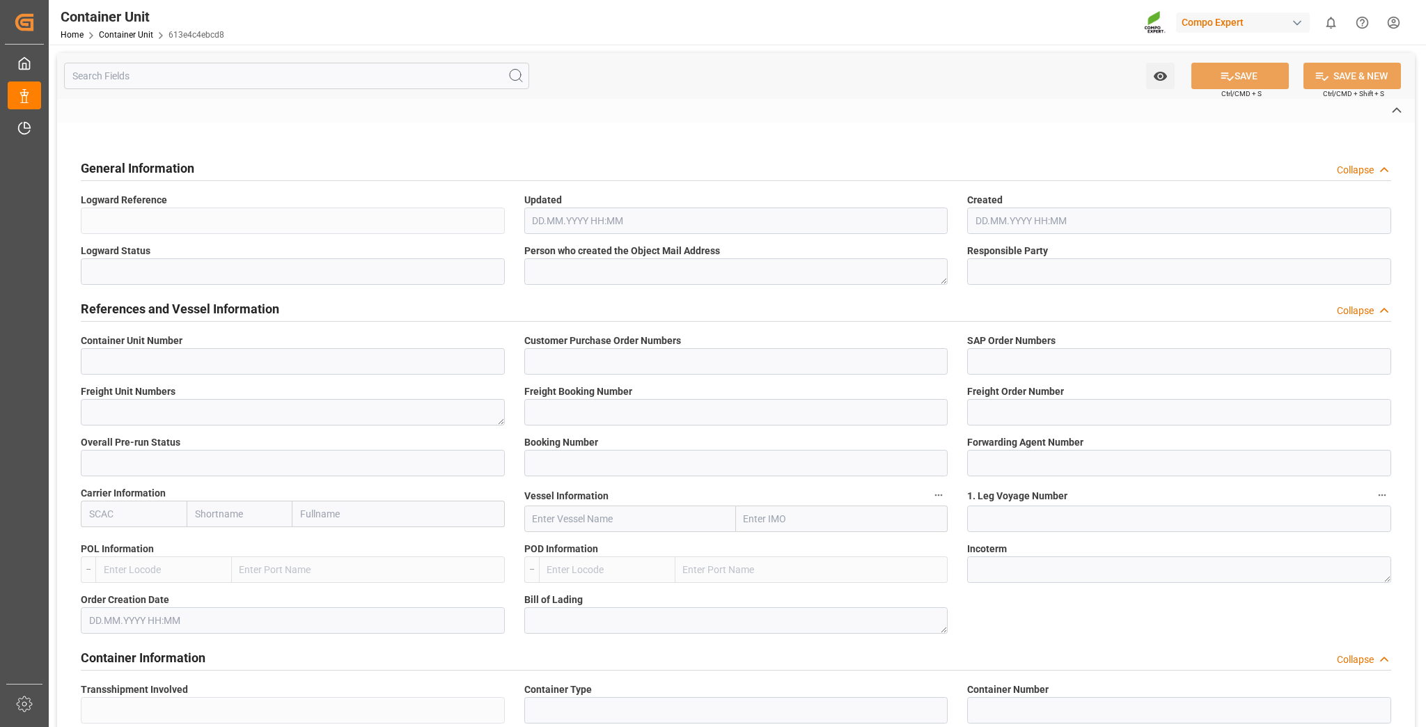
type textarea "Z3"
type input "CE07"
type textarea "COMPO Centro de Producción"
type textarea "12600"
type input "Spain"
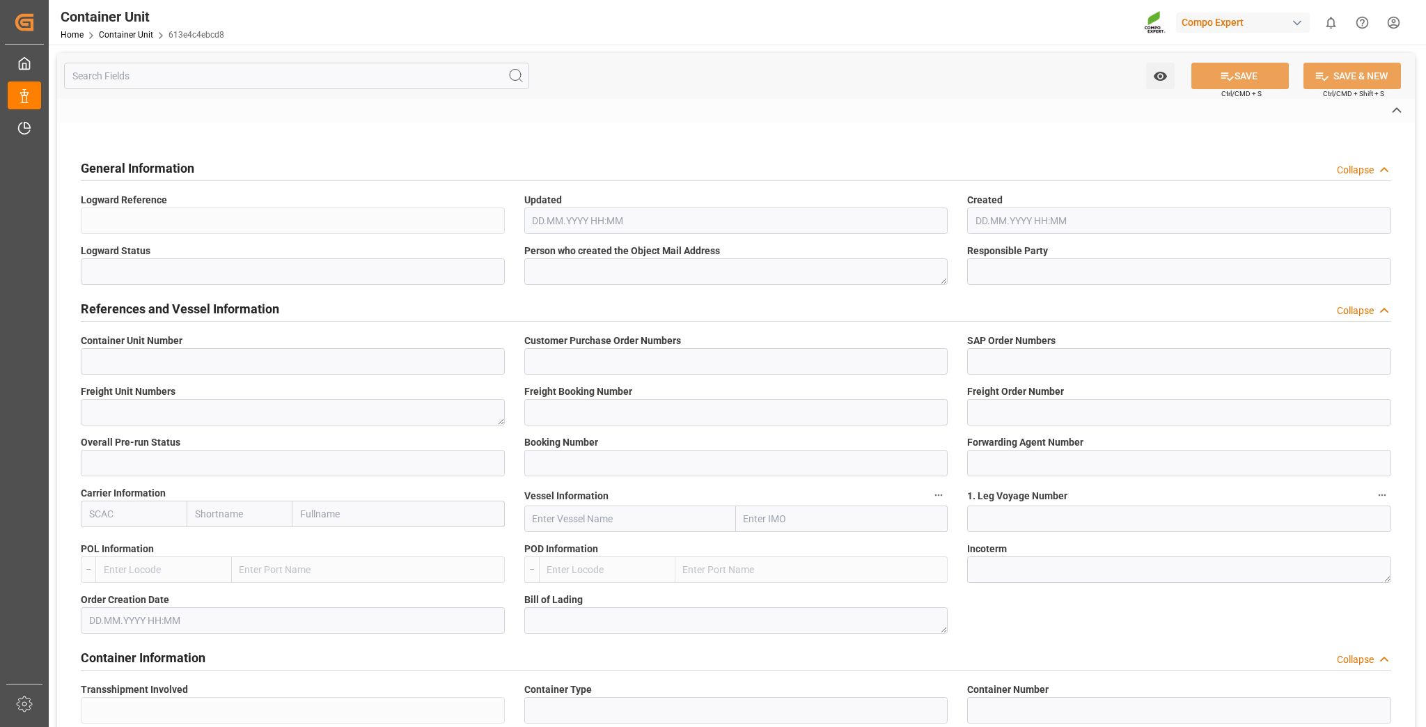
type textarea "244231"
type input "India"
type input "EUR"
type textarea "CE31"
type textarea "NTC Sol 21 21-0-0 25kg (x48) WW"
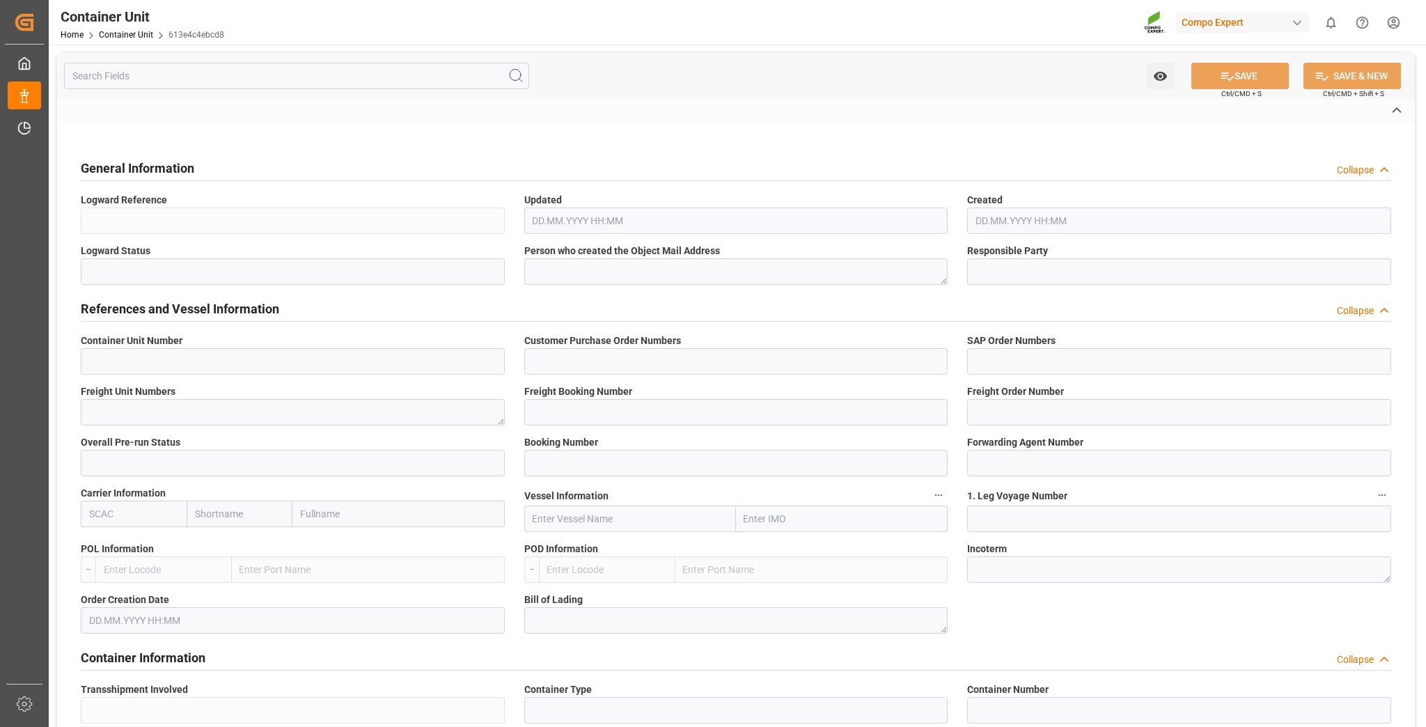
type textarea "2588504000"
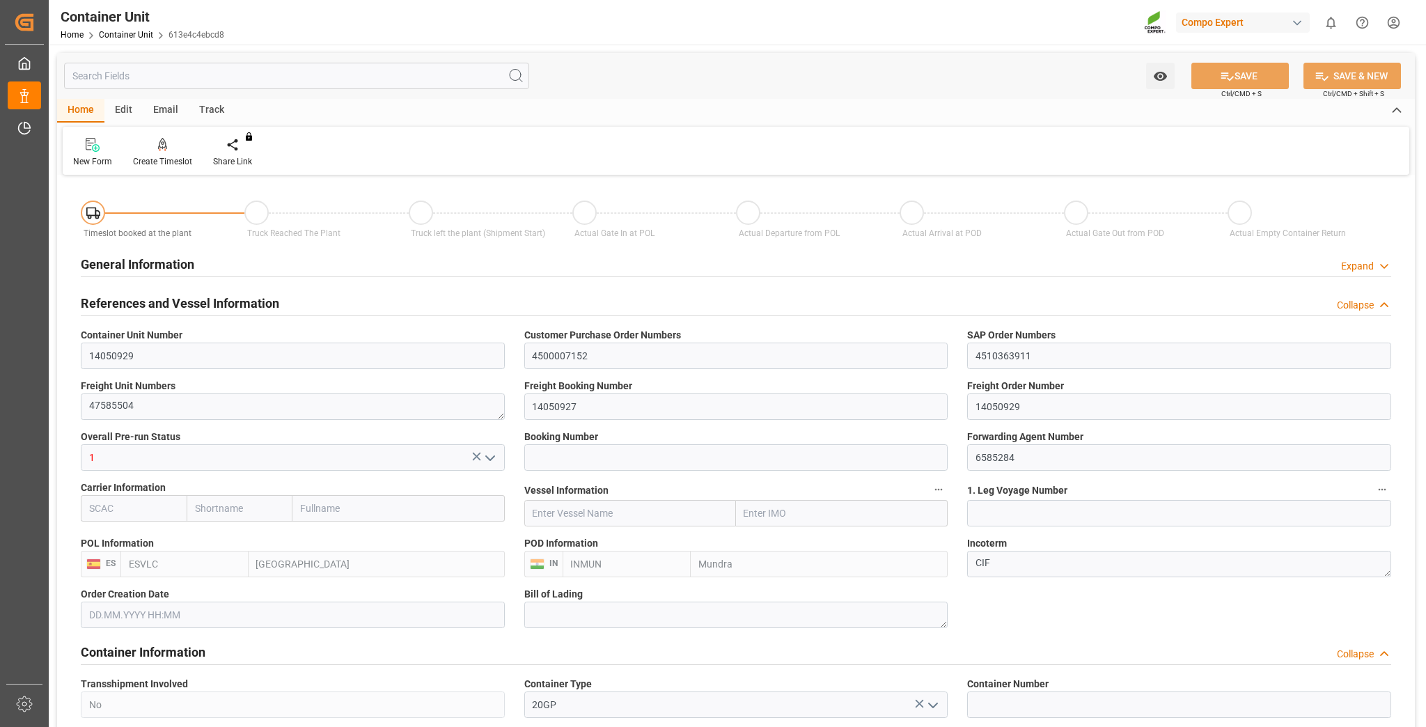
type input "ESVLC"
type input "INMUN"
type input "7"
type input "0"
type input "7"
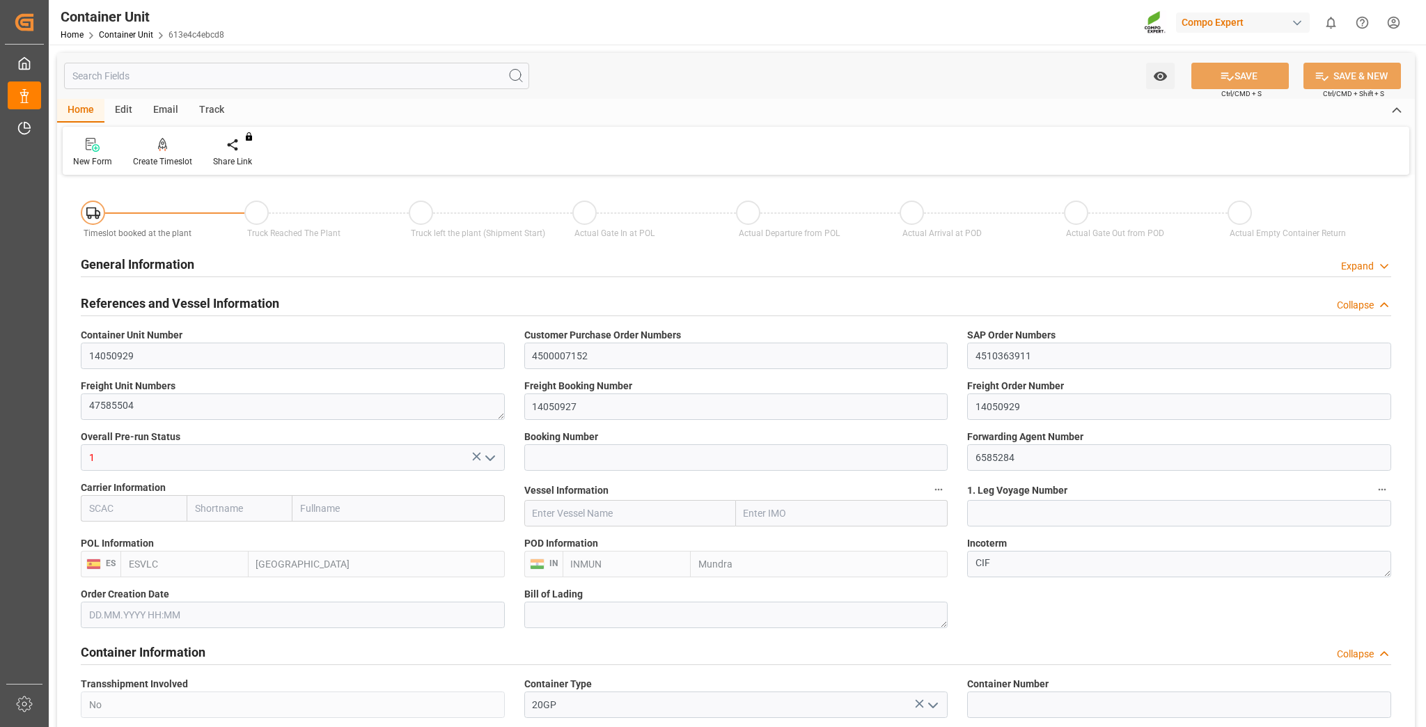
type input "0"
type input "40"
type input "24576"
type input "14.08.2025 11:48"
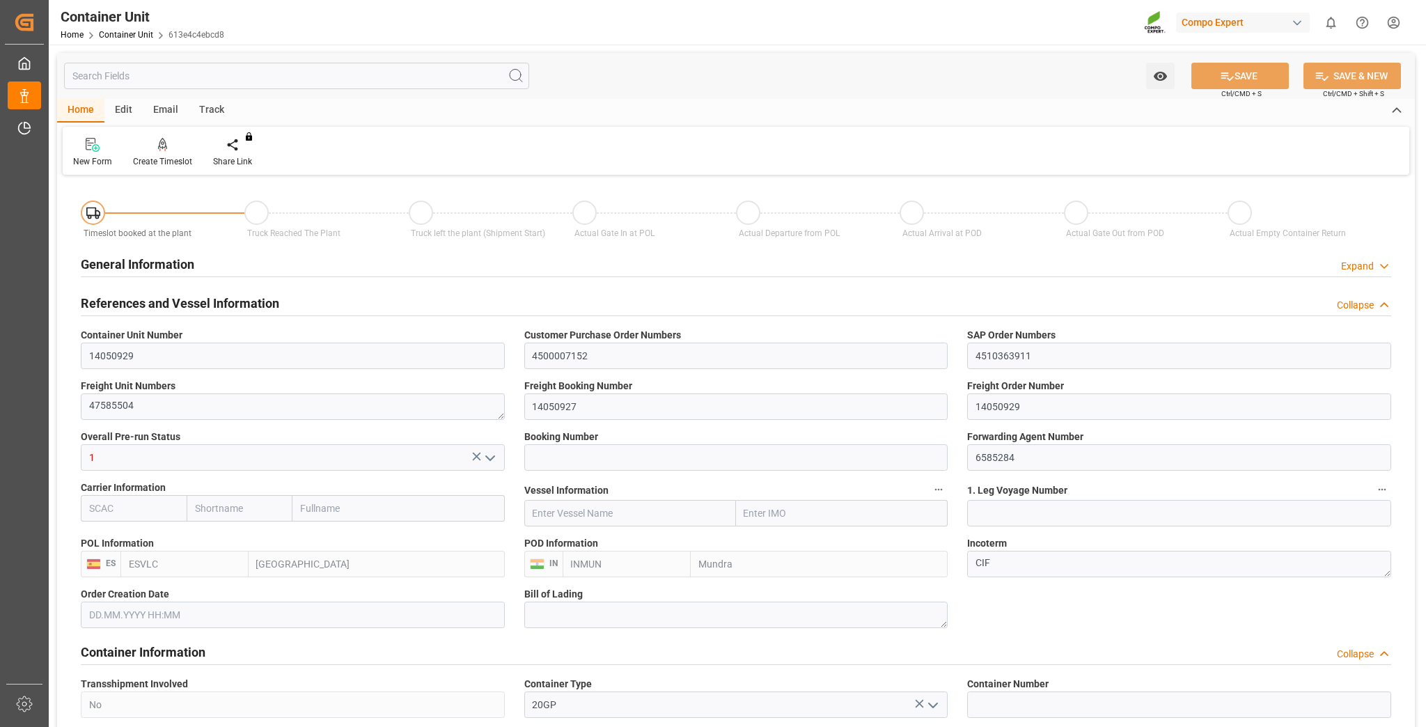
type input "10.10.2025"
click at [154, 152] on div at bounding box center [162, 144] width 59 height 15
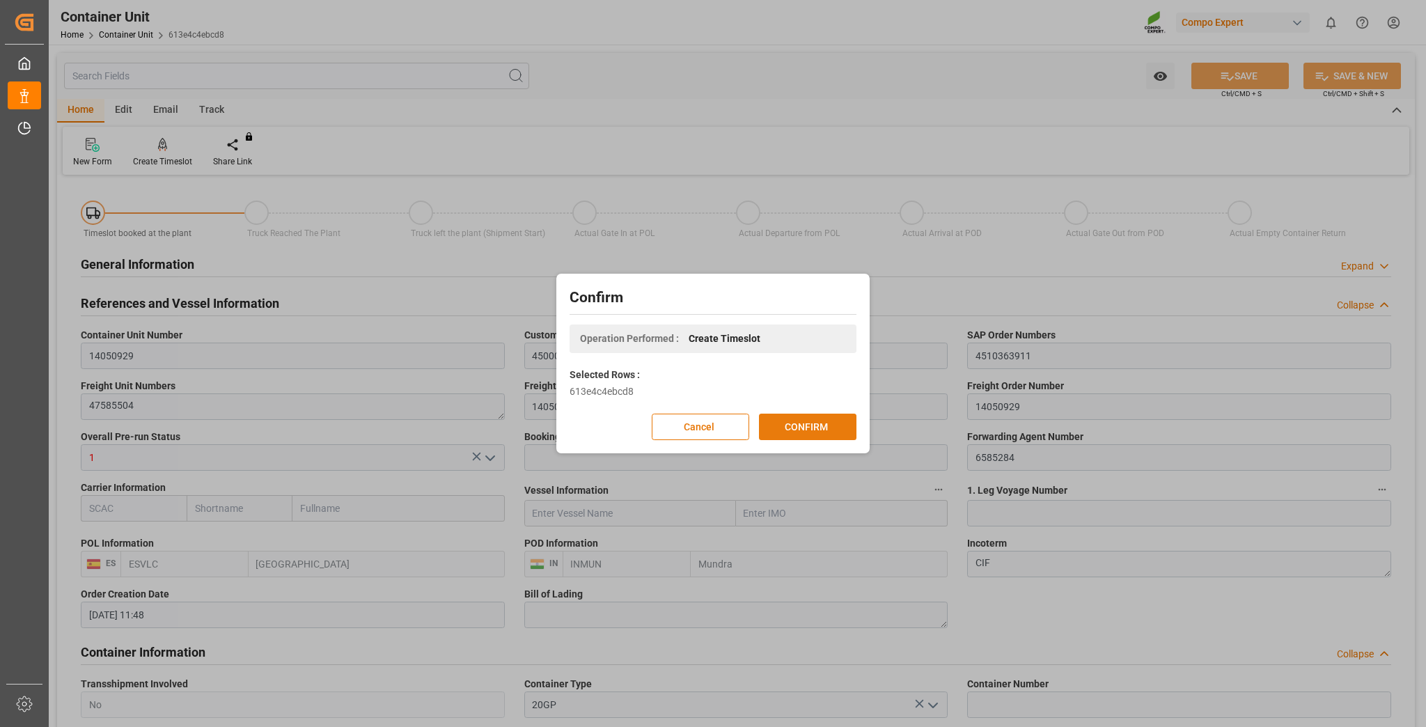
click at [841, 415] on button "CONFIRM" at bounding box center [807, 427] width 97 height 26
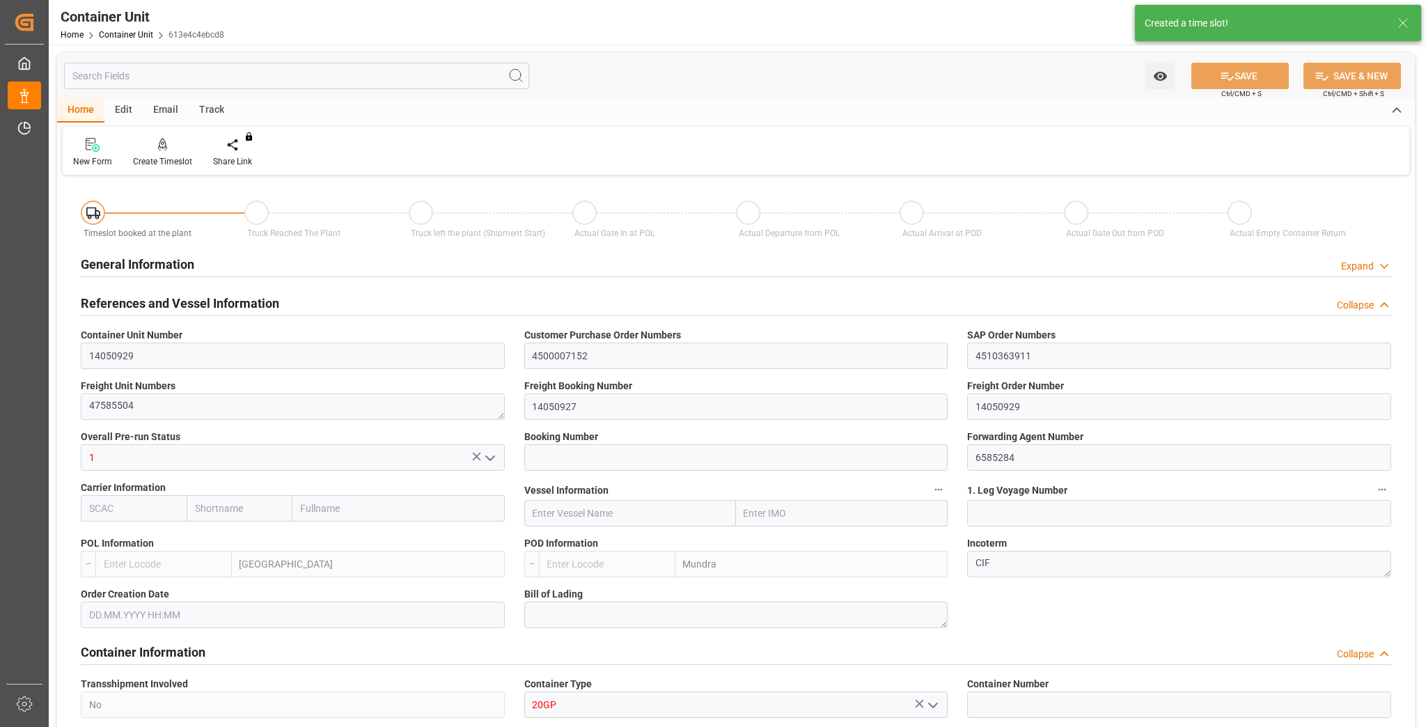
type input "ESVLC"
type input "INMUN"
type input "7"
type input "0"
type input "7"
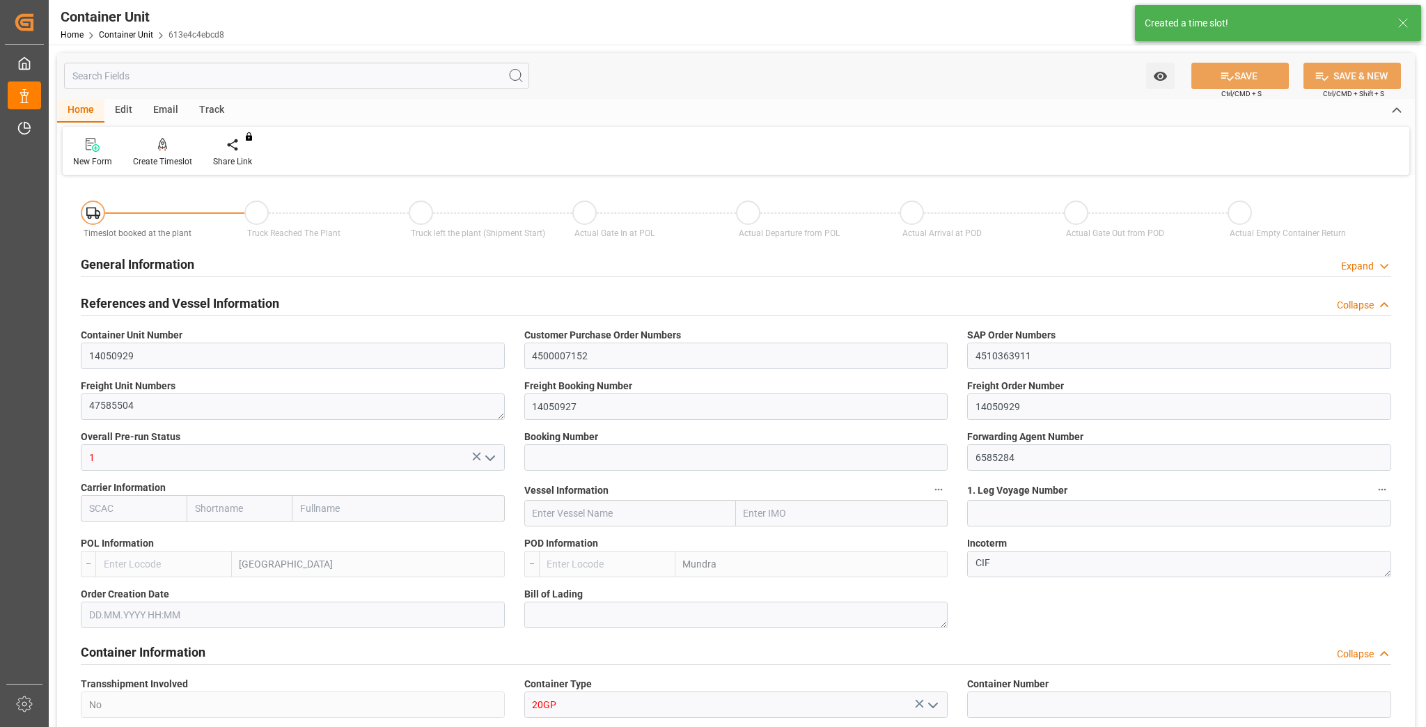
type input "0"
type input "40"
type input "24576"
type input "14.08.2025 11:48"
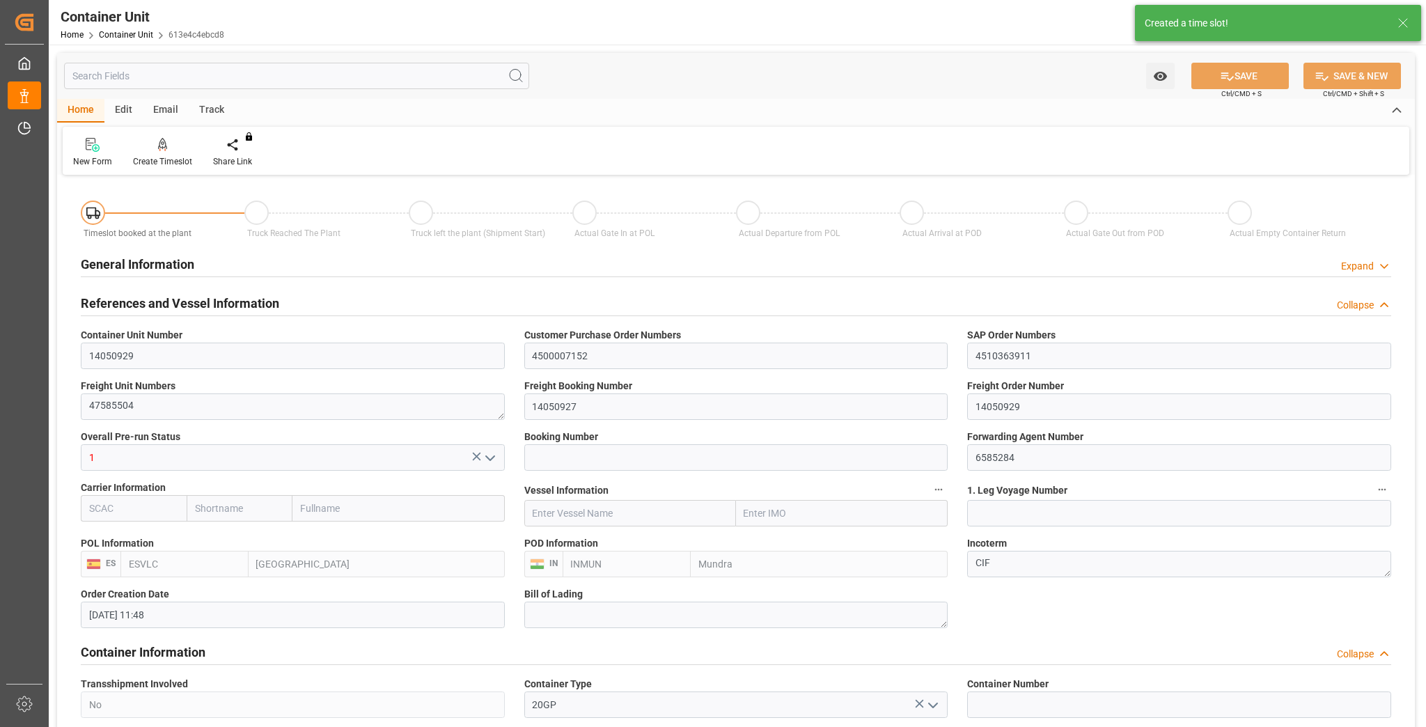
type input "10.10.2025"
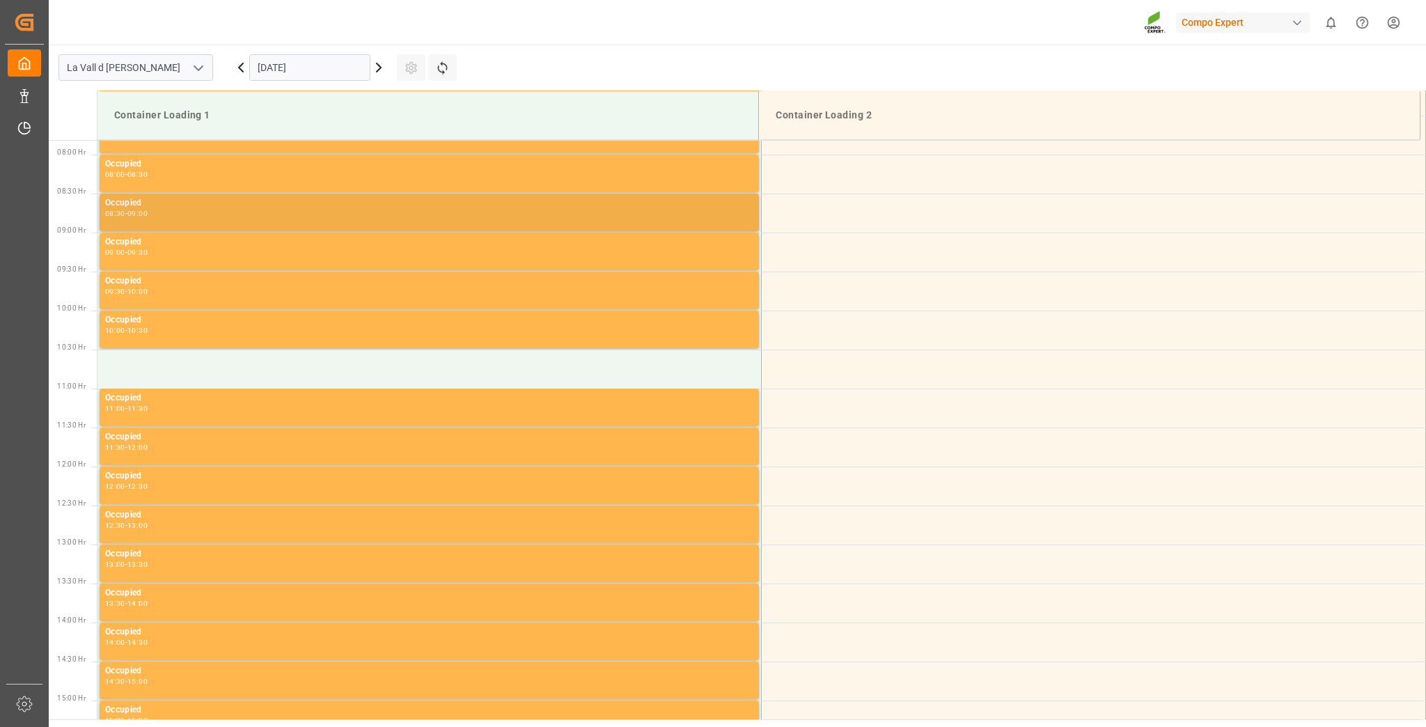
scroll to position [615, 0]
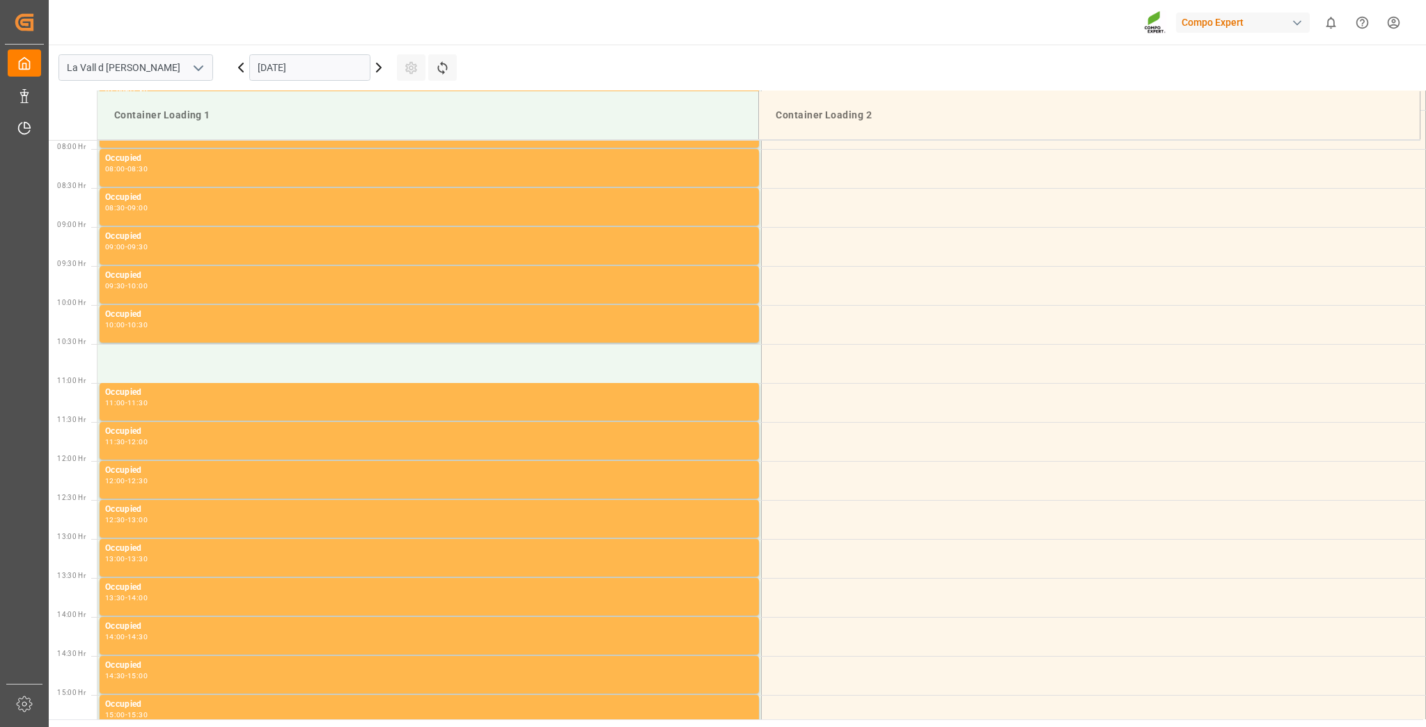
click at [290, 65] on input "[DATE]" at bounding box center [309, 67] width 121 height 26
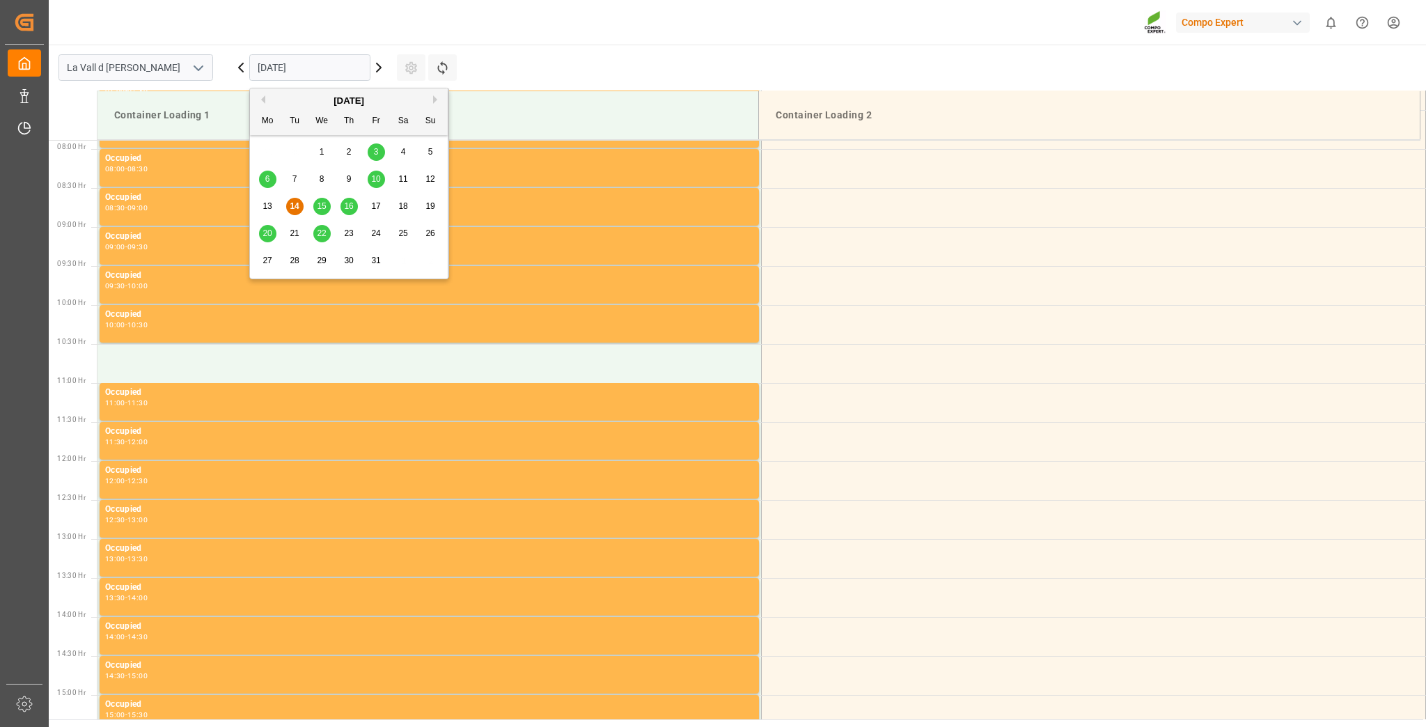
click at [325, 235] on span "22" at bounding box center [321, 233] width 9 height 10
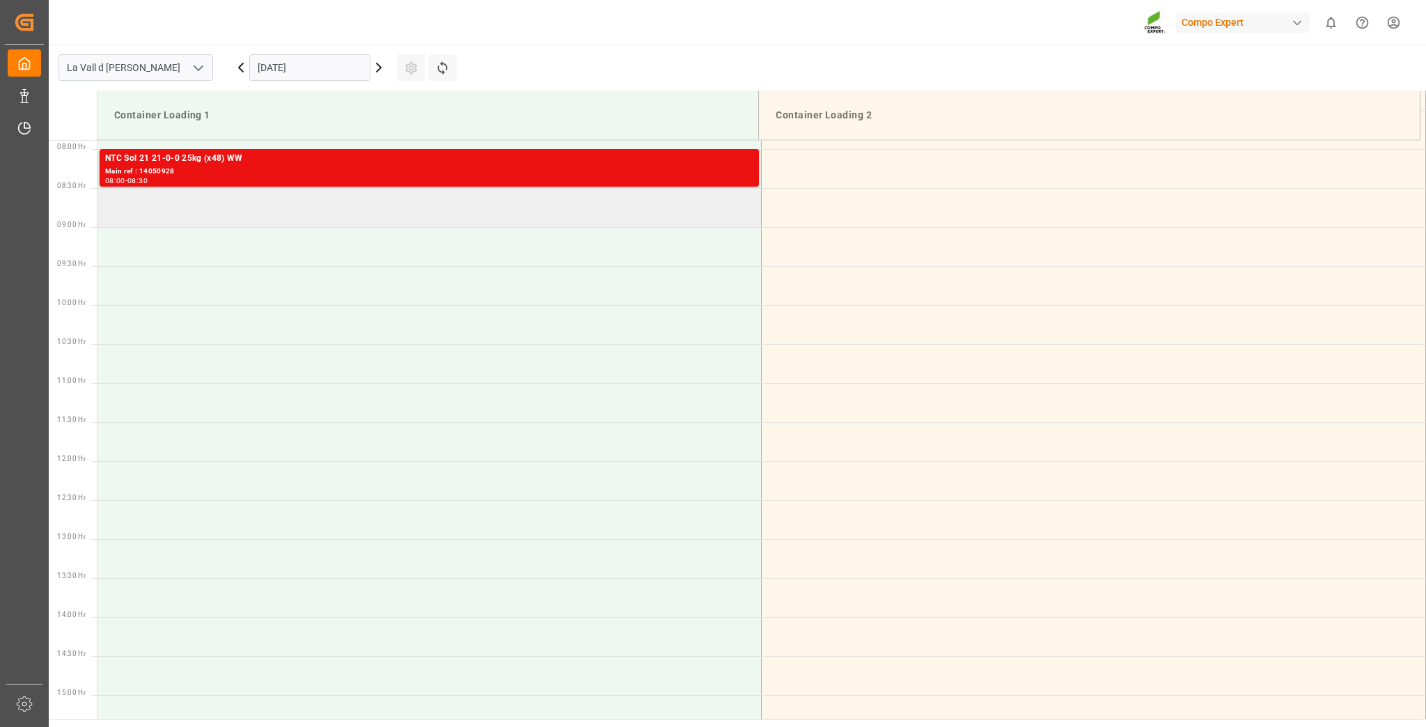
click at [154, 219] on td at bounding box center [429, 207] width 664 height 39
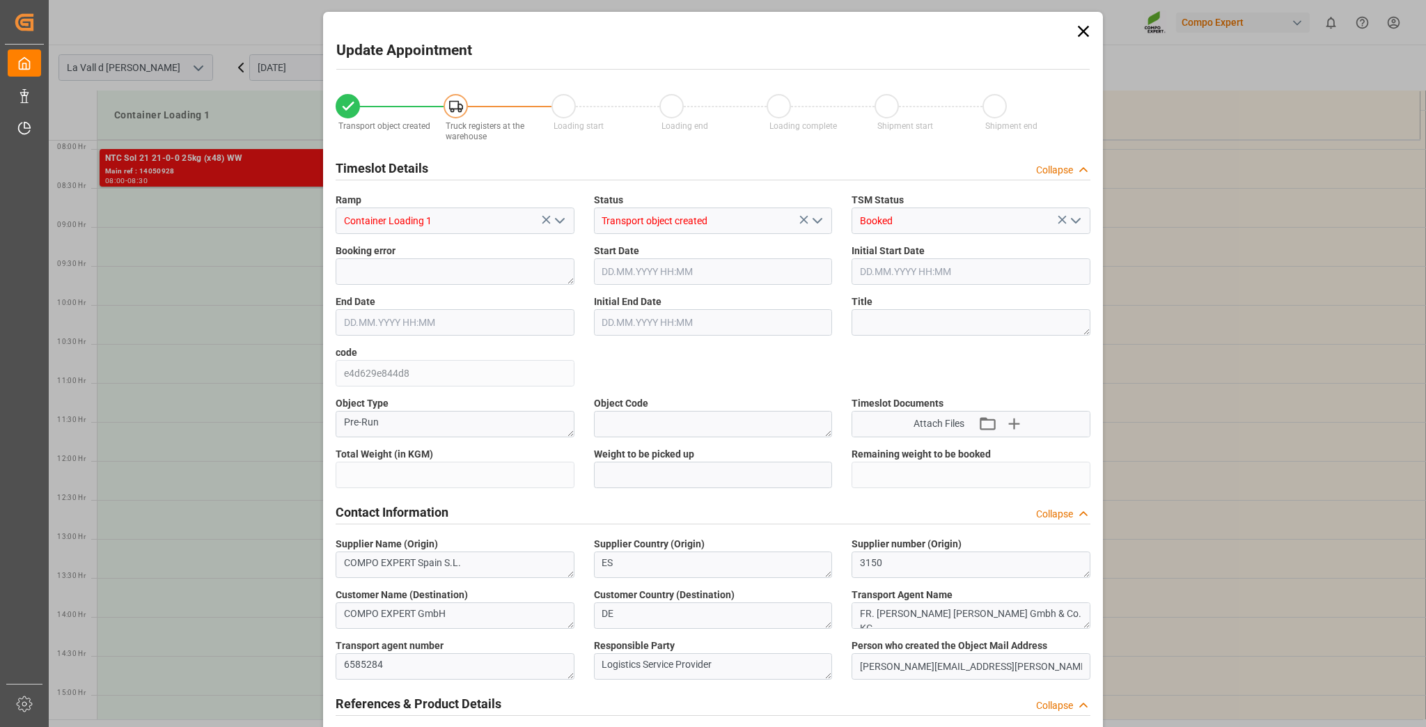
type input "24576"
type input "40"
type input "22.10.2025 08:30"
type input "22.10.2025 09:00"
type input "14.08.2025 11:48"
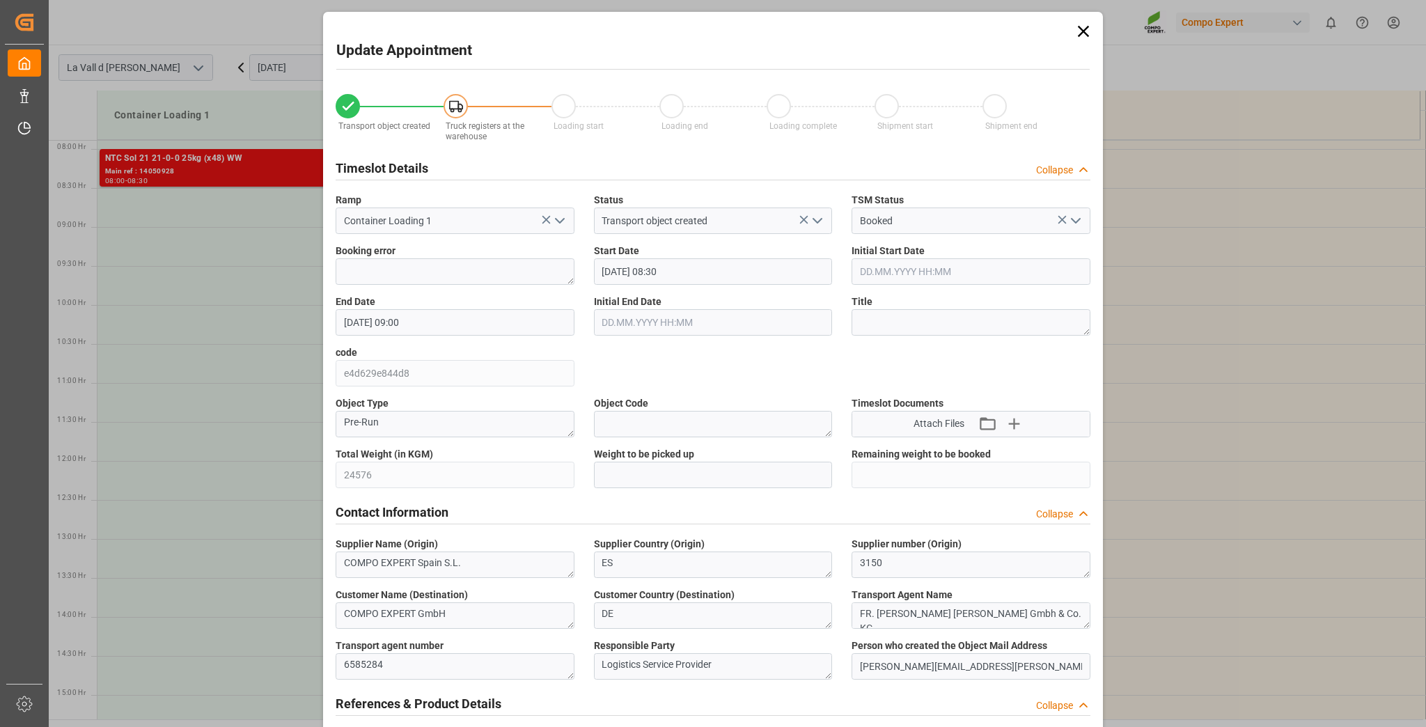
type input "14.10.2025 07:27"
drag, startPoint x: 685, startPoint y: 476, endPoint x: 692, endPoint y: 487, distance: 13.5
click at [685, 476] on input "text" at bounding box center [713, 475] width 239 height 26
paste input "24576"
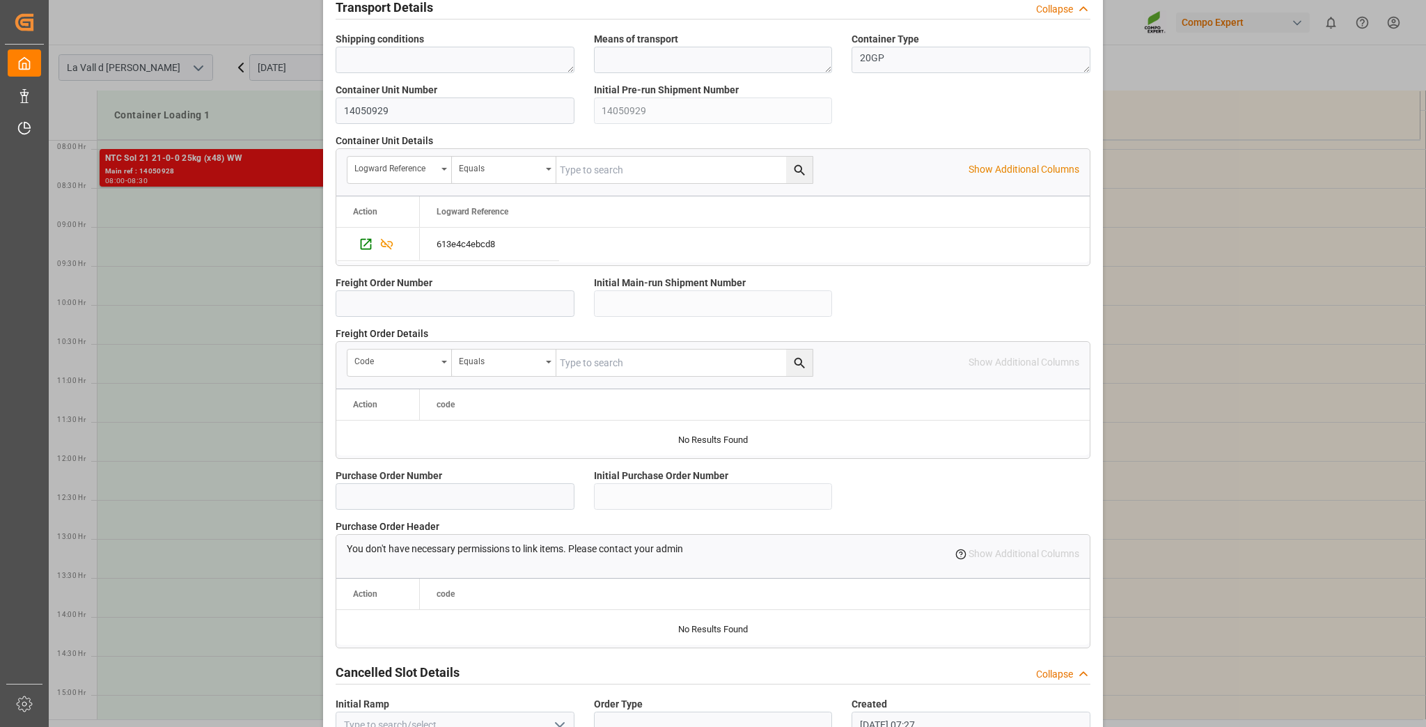
scroll to position [1109, 0]
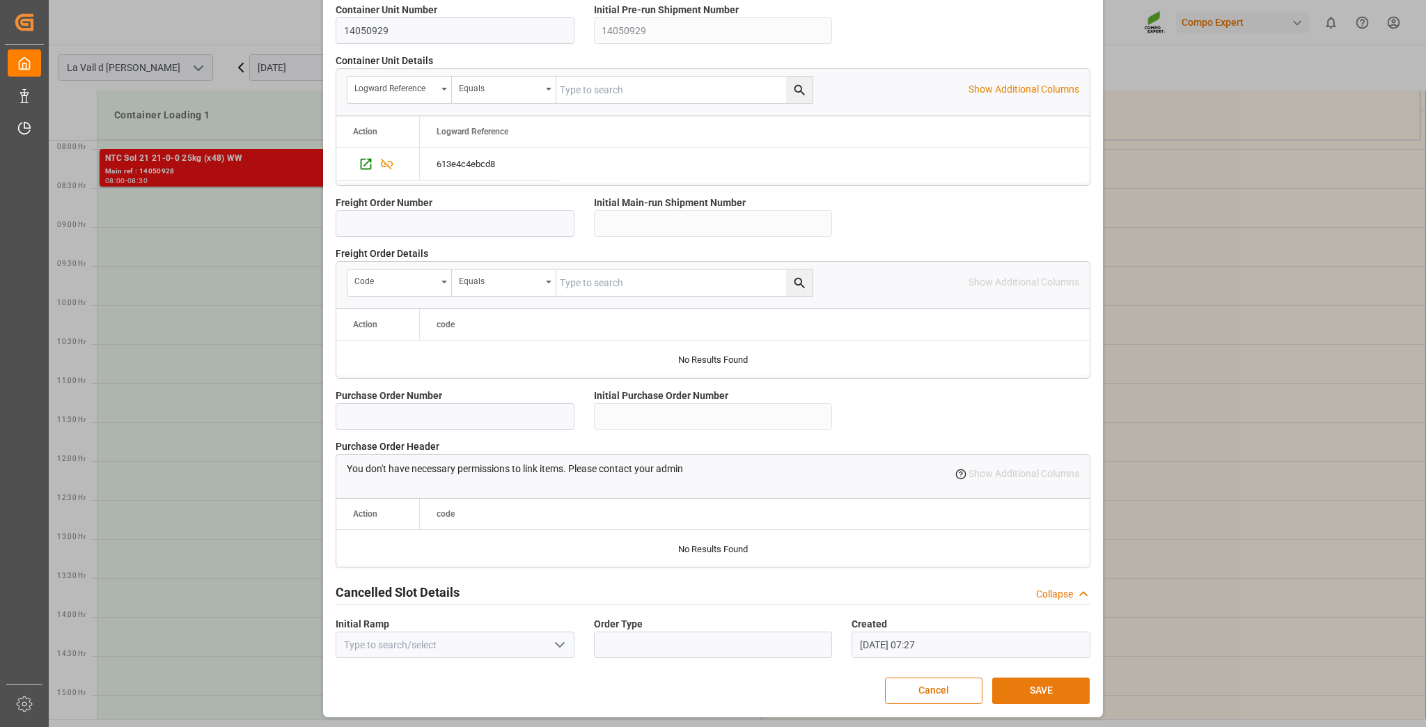
type input "24576"
click at [1063, 680] on button "SAVE" at bounding box center [1040, 691] width 97 height 26
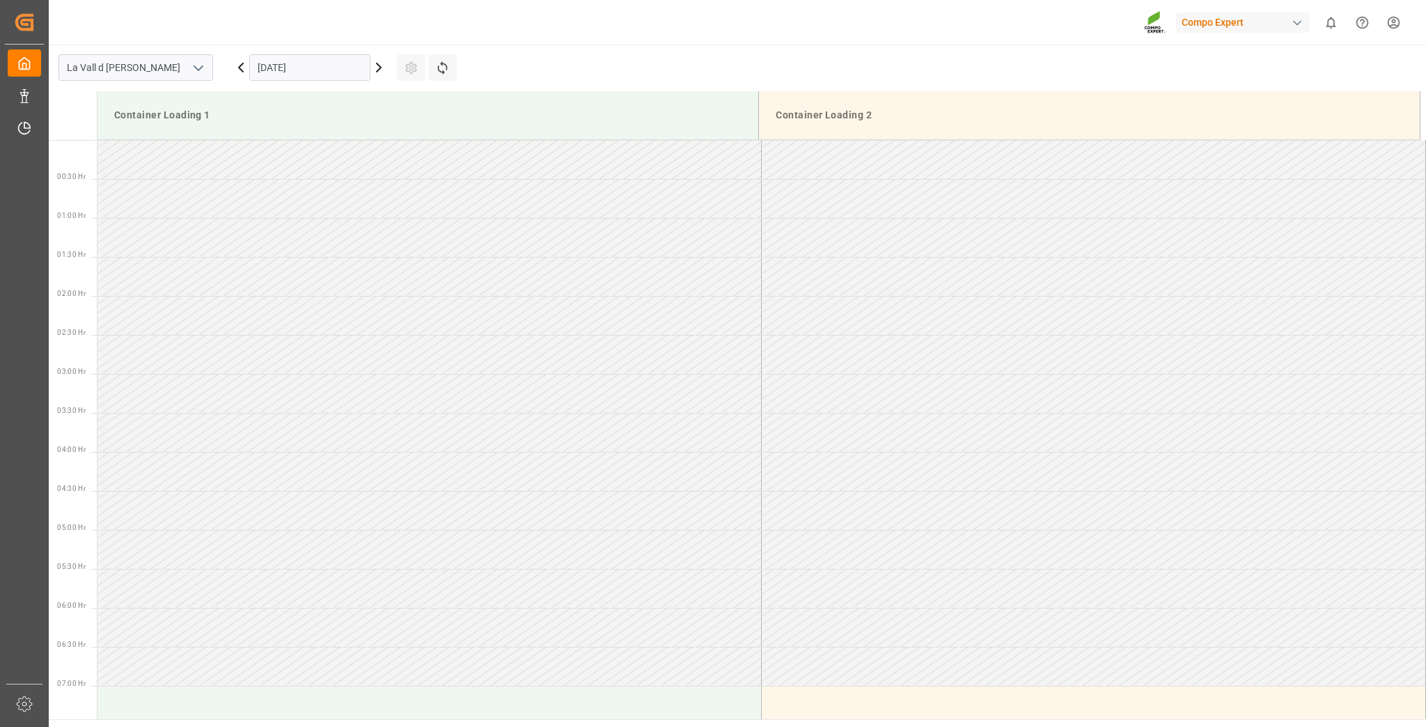
scroll to position [537, 0]
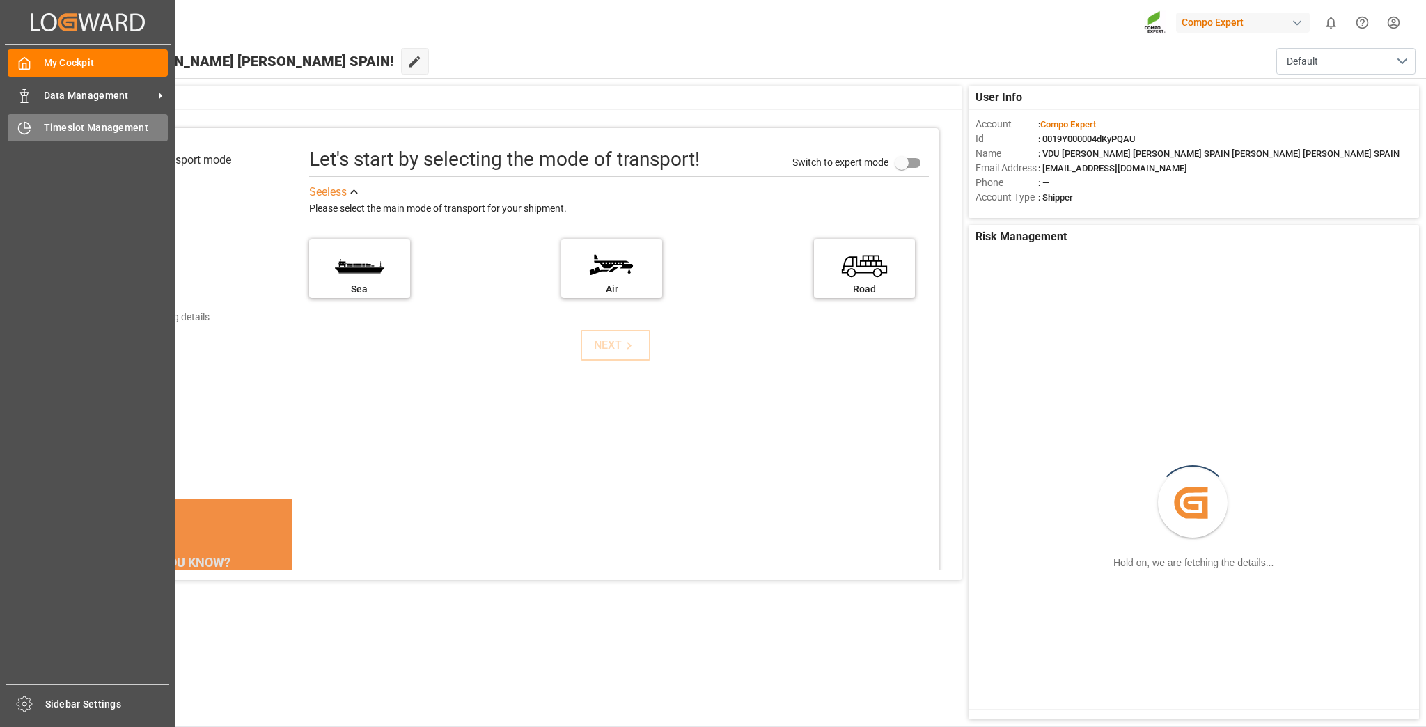
click at [33, 127] on div "Timeslot Management Timeslot Management" at bounding box center [88, 127] width 160 height 27
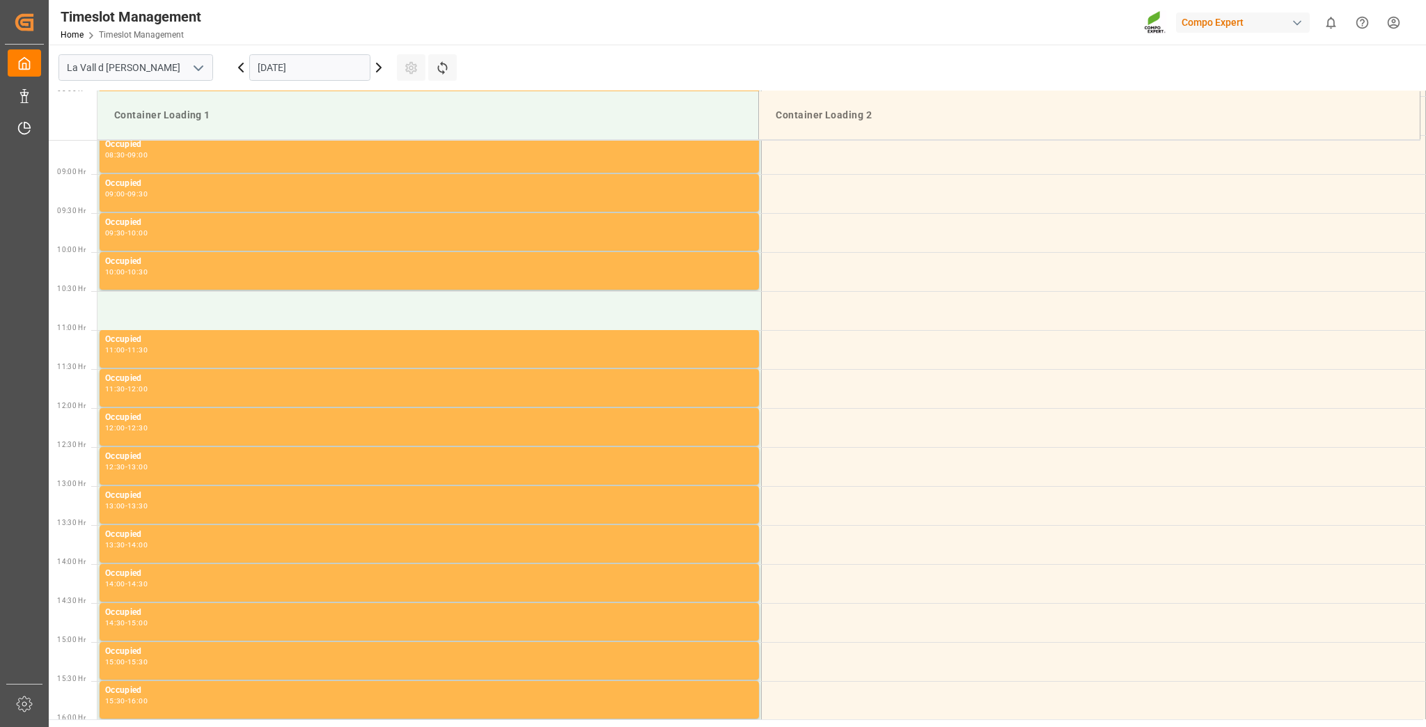
scroll to position [693, 0]
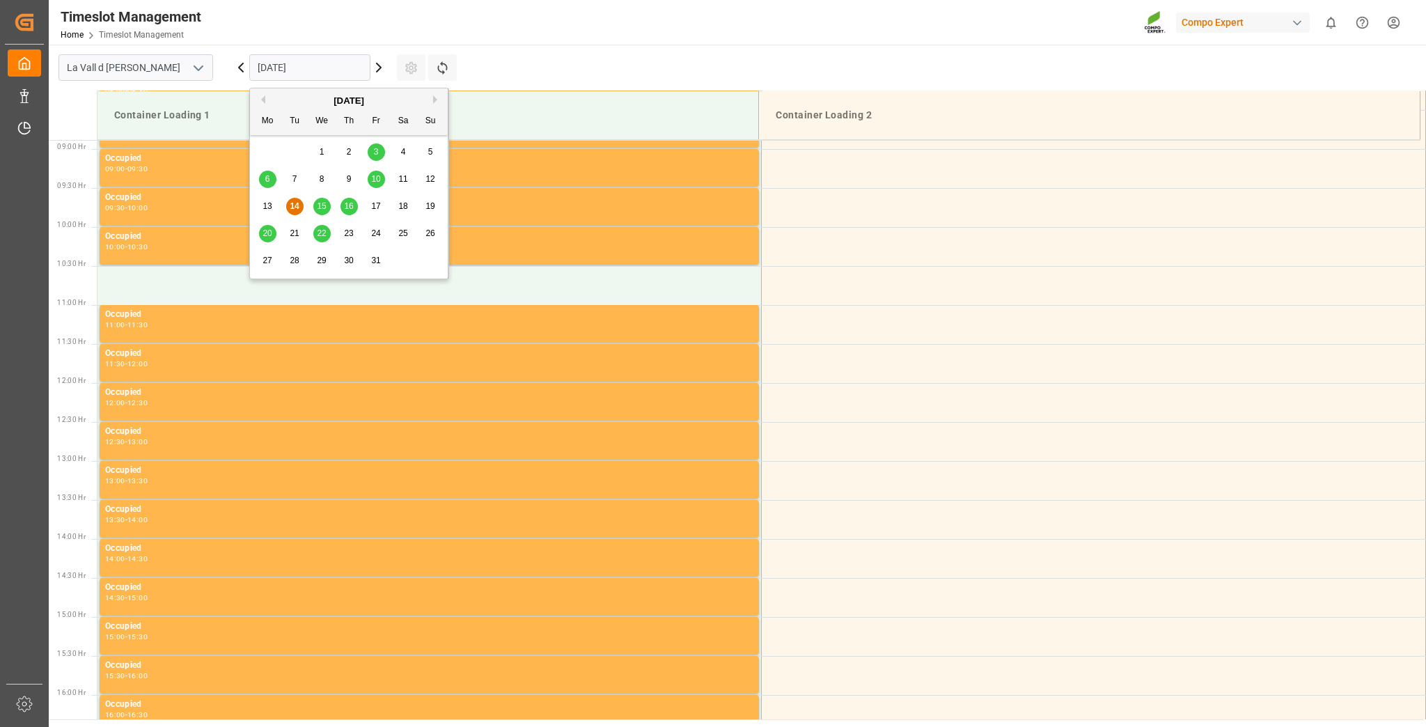
click at [288, 78] on input "[DATE]" at bounding box center [309, 67] width 121 height 26
click at [324, 202] on span "15" at bounding box center [321, 206] width 9 height 10
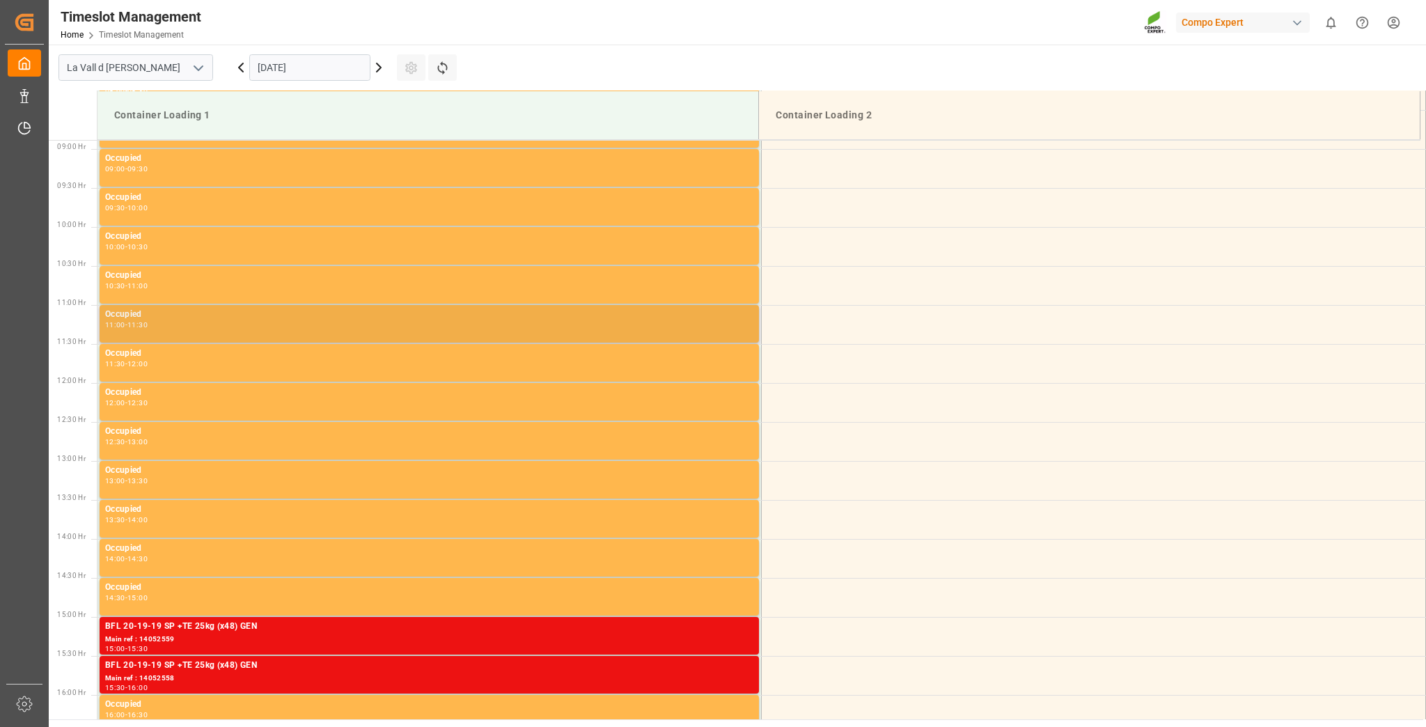
scroll to position [1114, 0]
